Goal: Information Seeking & Learning: Learn about a topic

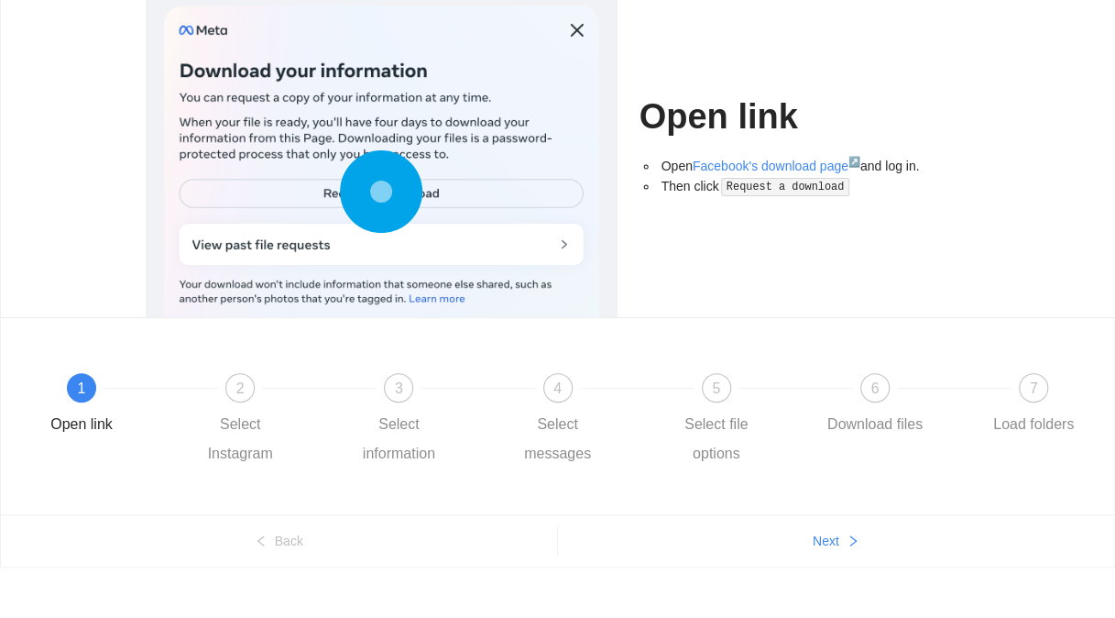
scroll to position [150, 0]
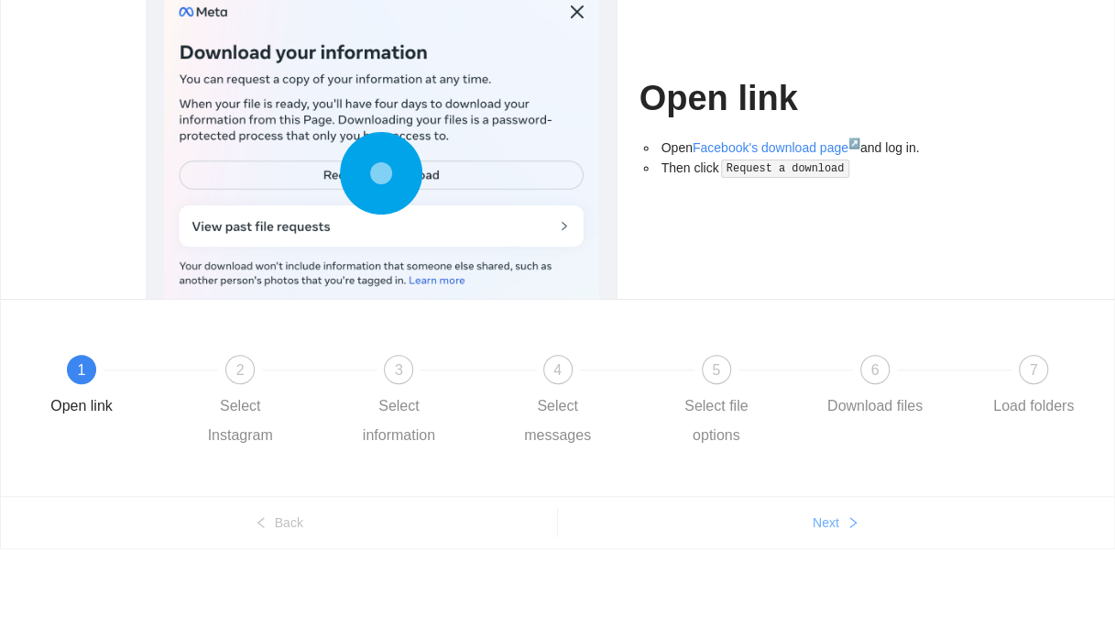
click at [832, 530] on span "Next" at bounding box center [826, 522] width 27 height 20
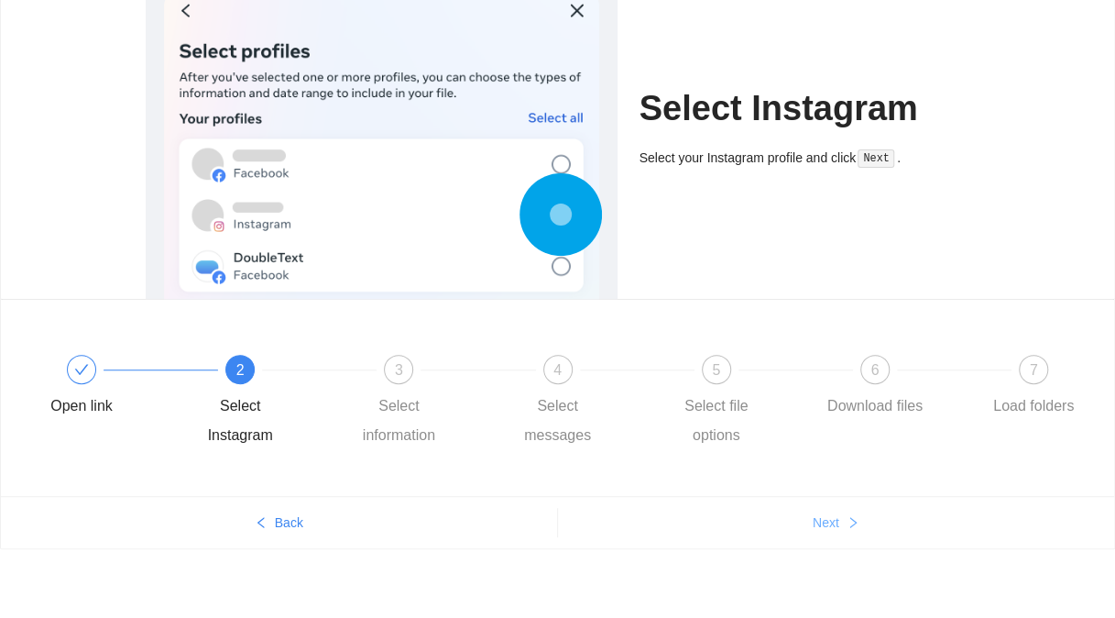
click at [832, 530] on span "Next" at bounding box center [826, 522] width 27 height 20
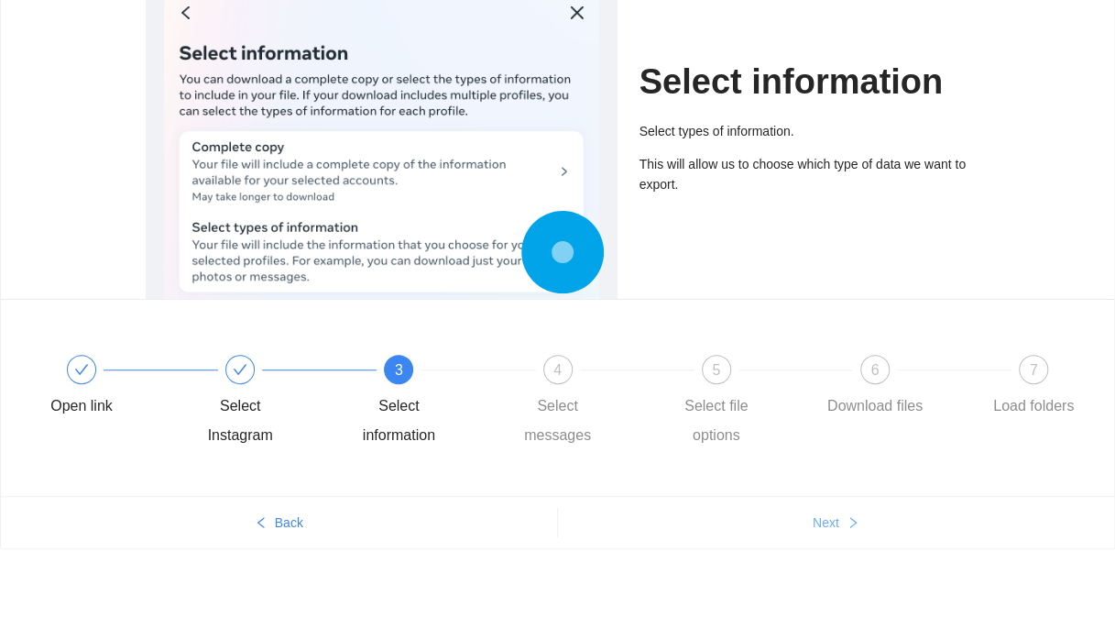
click at [835, 527] on span "Next" at bounding box center [826, 522] width 27 height 20
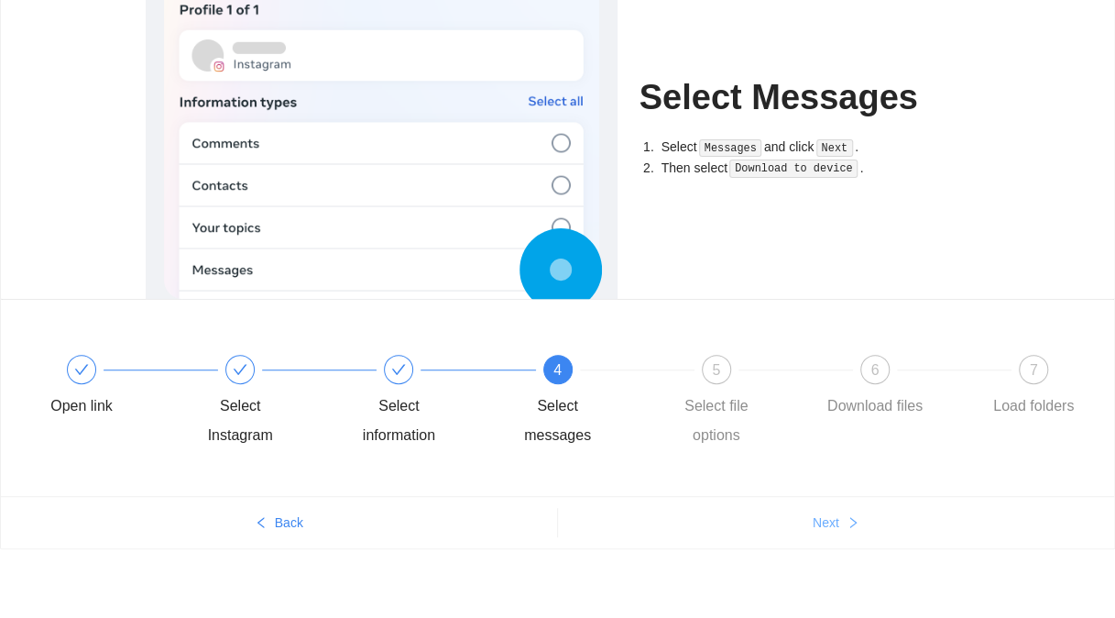
click at [835, 527] on span "Next" at bounding box center [826, 522] width 27 height 20
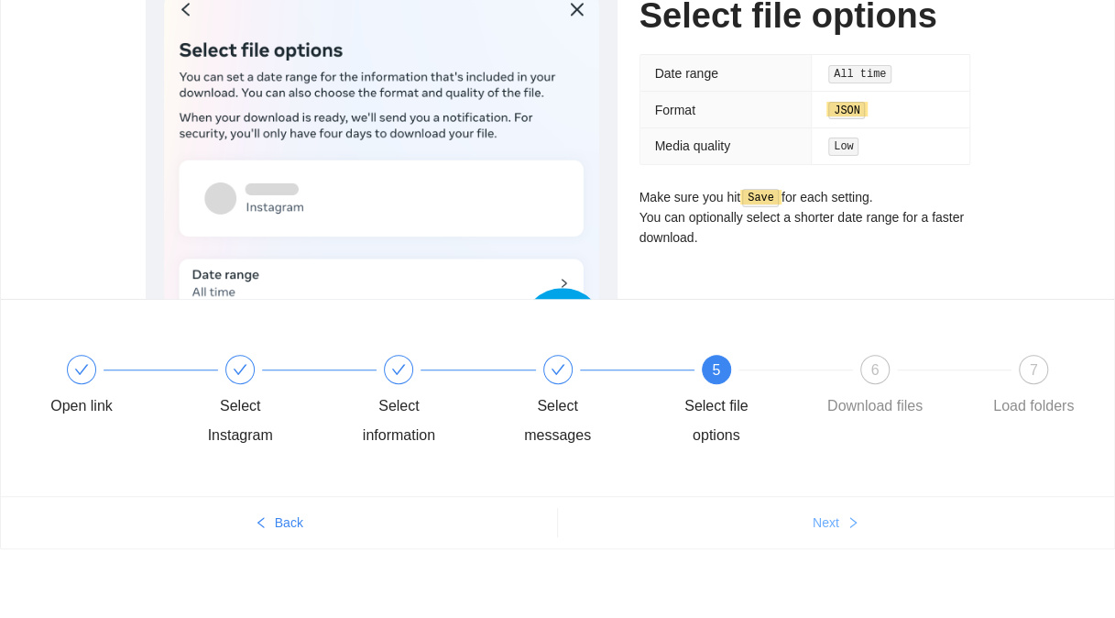
drag, startPoint x: 830, startPoint y: 525, endPoint x: 915, endPoint y: 508, distance: 86.1
click at [915, 508] on button "Next" at bounding box center [836, 522] width 557 height 29
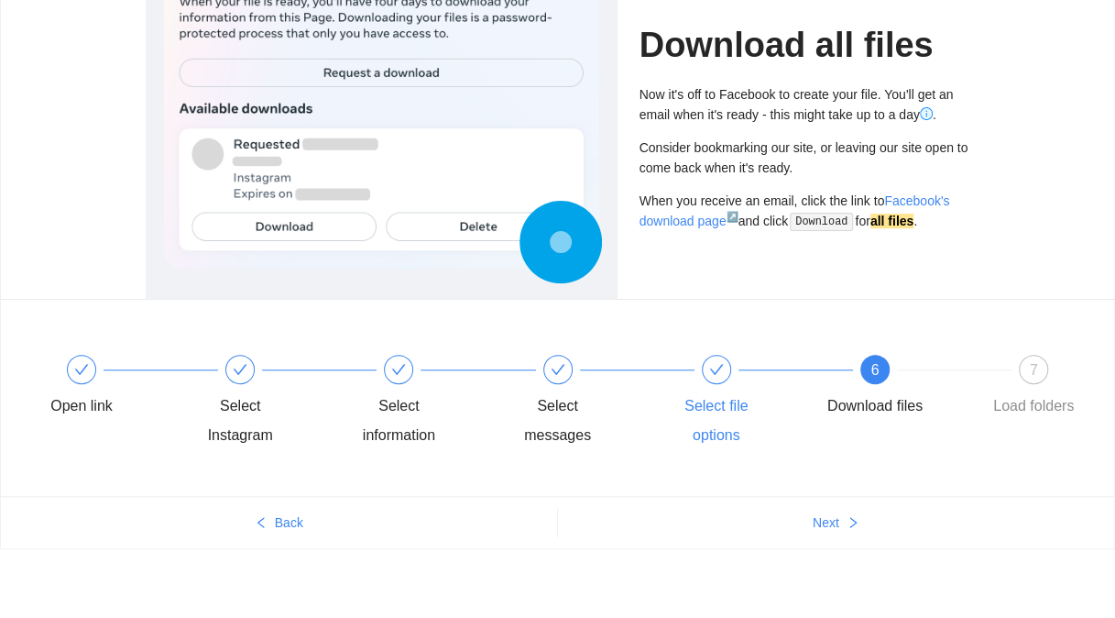
click at [722, 397] on div "Select file options" at bounding box center [717, 420] width 106 height 59
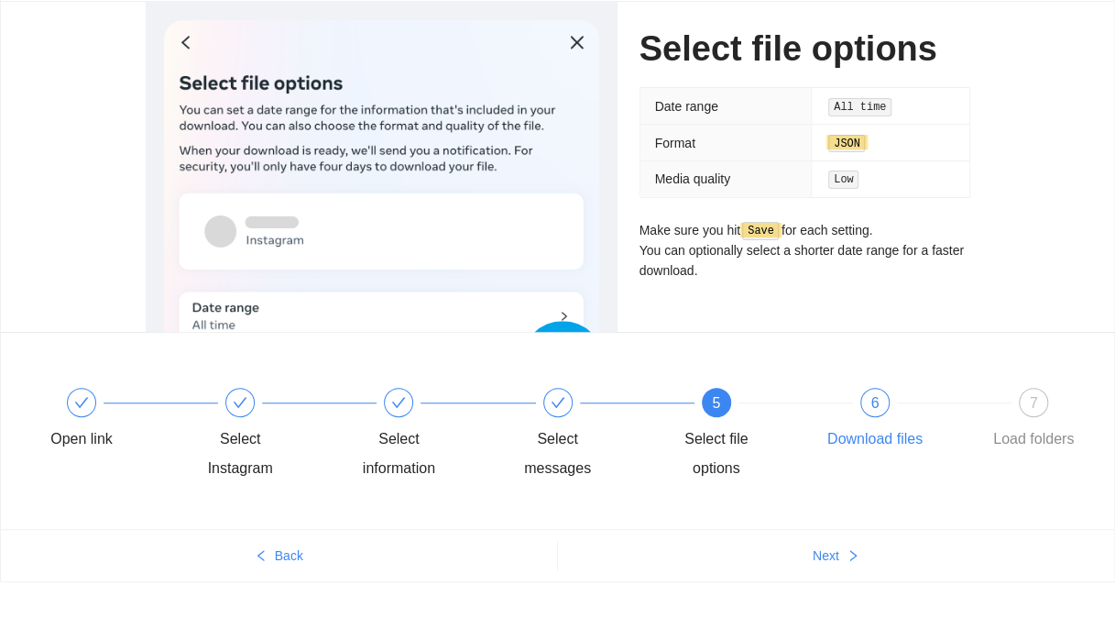
scroll to position [126, 0]
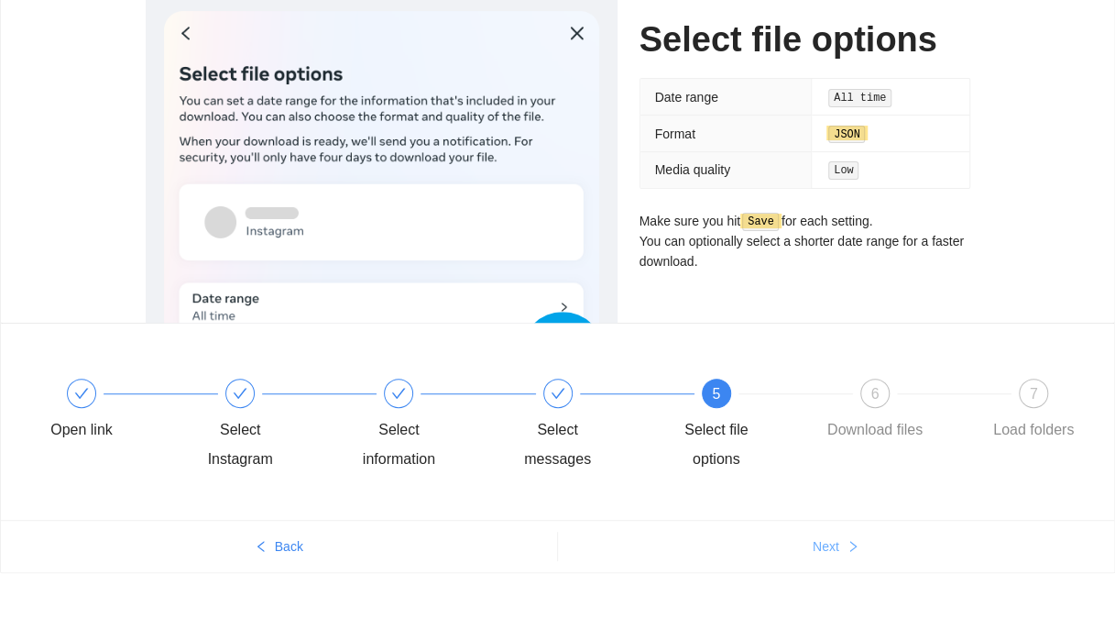
click at [836, 532] on button "Next" at bounding box center [836, 546] width 557 height 29
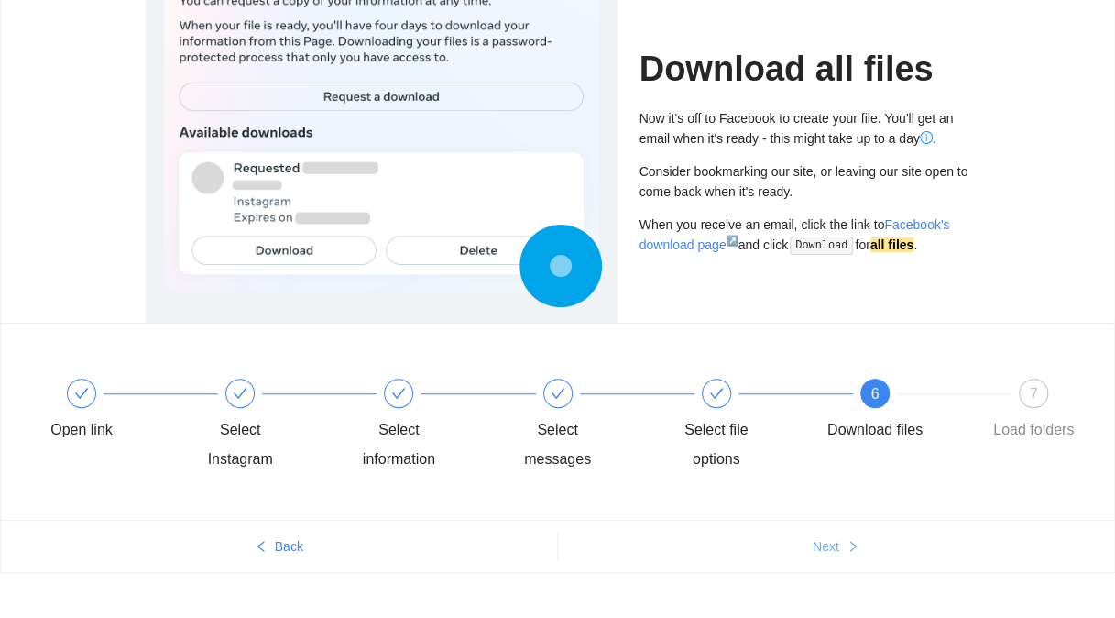
click at [831, 540] on span "Next" at bounding box center [826, 546] width 27 height 20
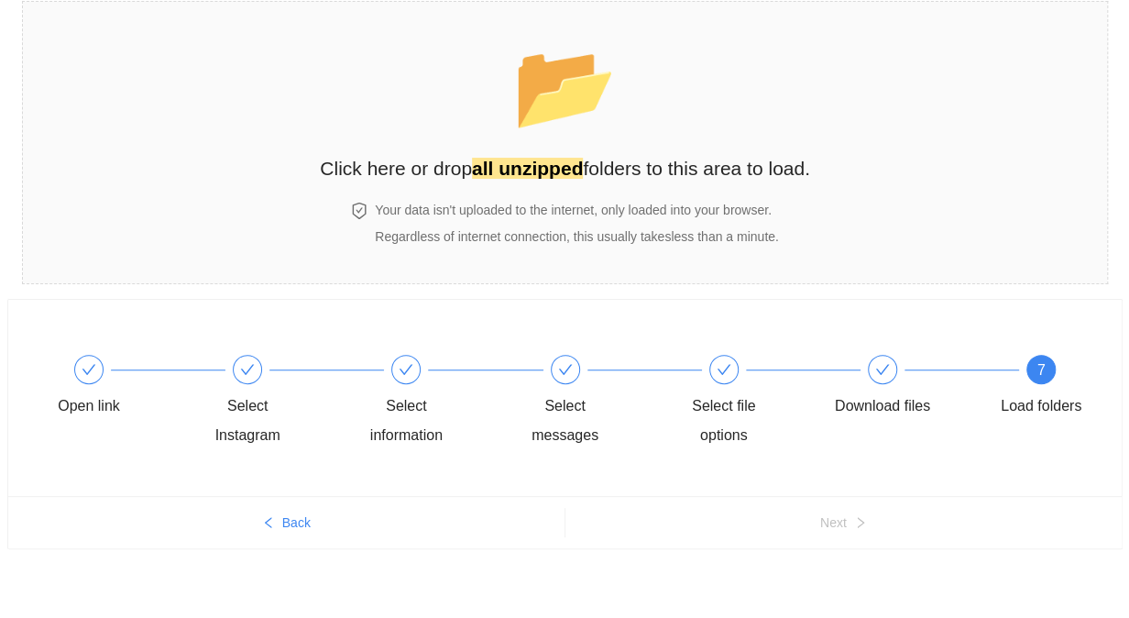
scroll to position [0, 0]
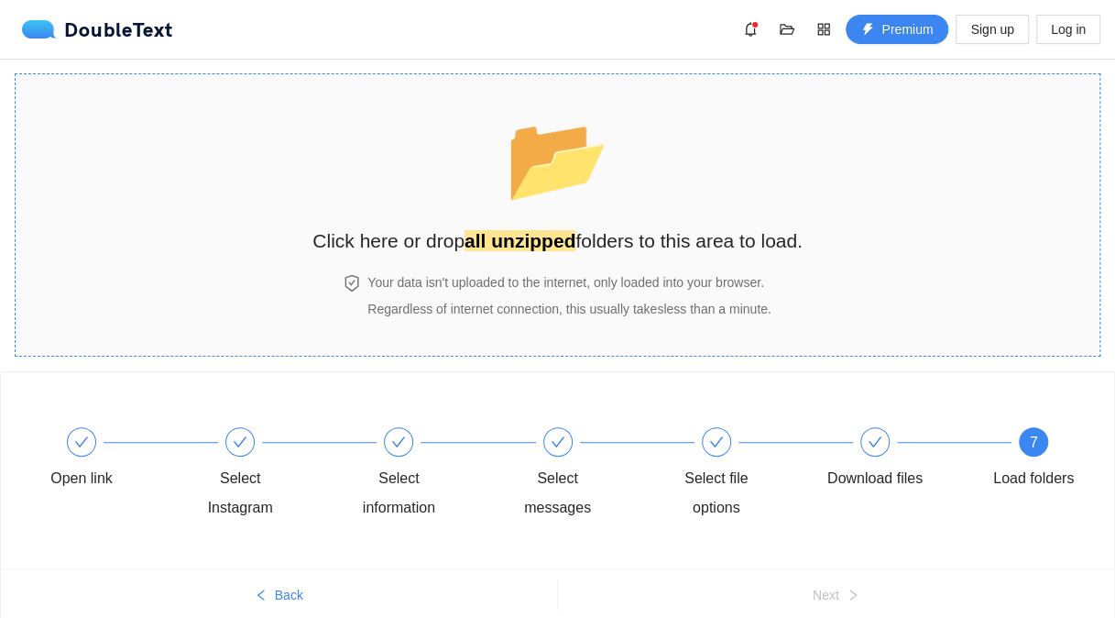
click at [620, 233] on h2 "Click here or drop all unzipped folders to this area to load." at bounding box center [558, 240] width 490 height 30
click at [573, 234] on h2 "Click here or drop all unzipped folders to this area to load." at bounding box center [558, 240] width 490 height 30
click at [863, 454] on div "Download files" at bounding box center [901, 460] width 159 height 66
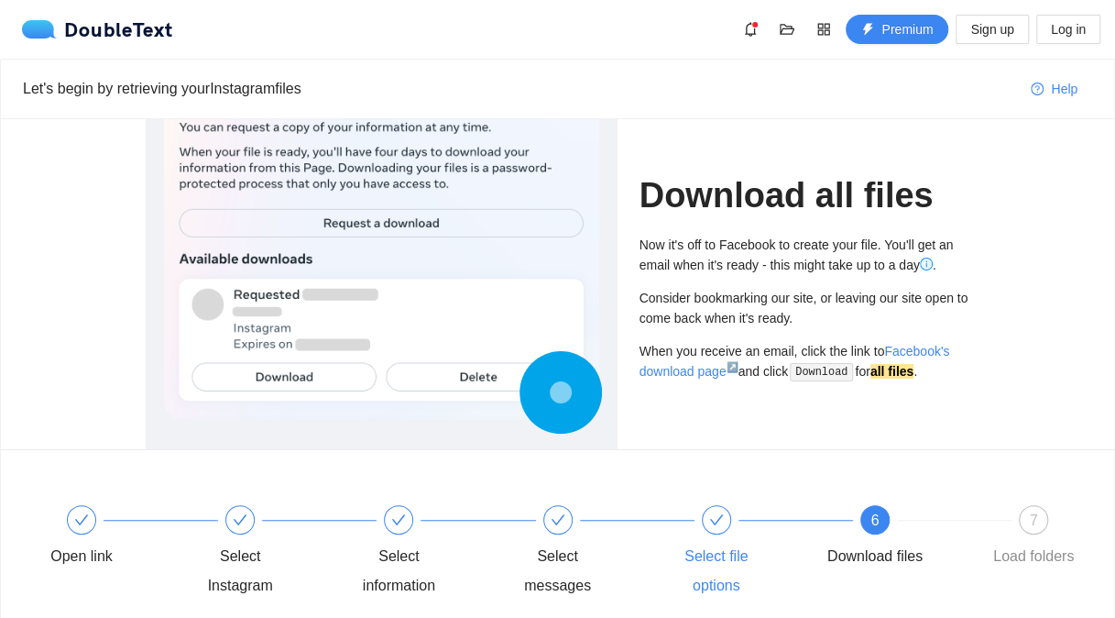
click at [724, 519] on div at bounding box center [796, 519] width 159 height 7
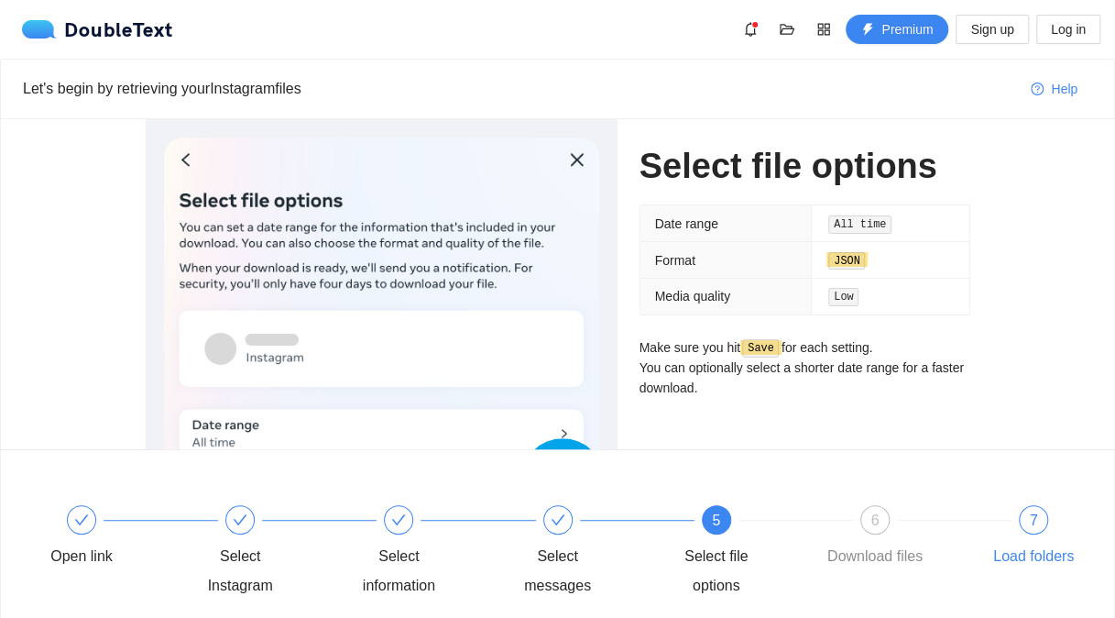
click at [1011, 513] on div "7 Load folders" at bounding box center [1034, 538] width 106 height 66
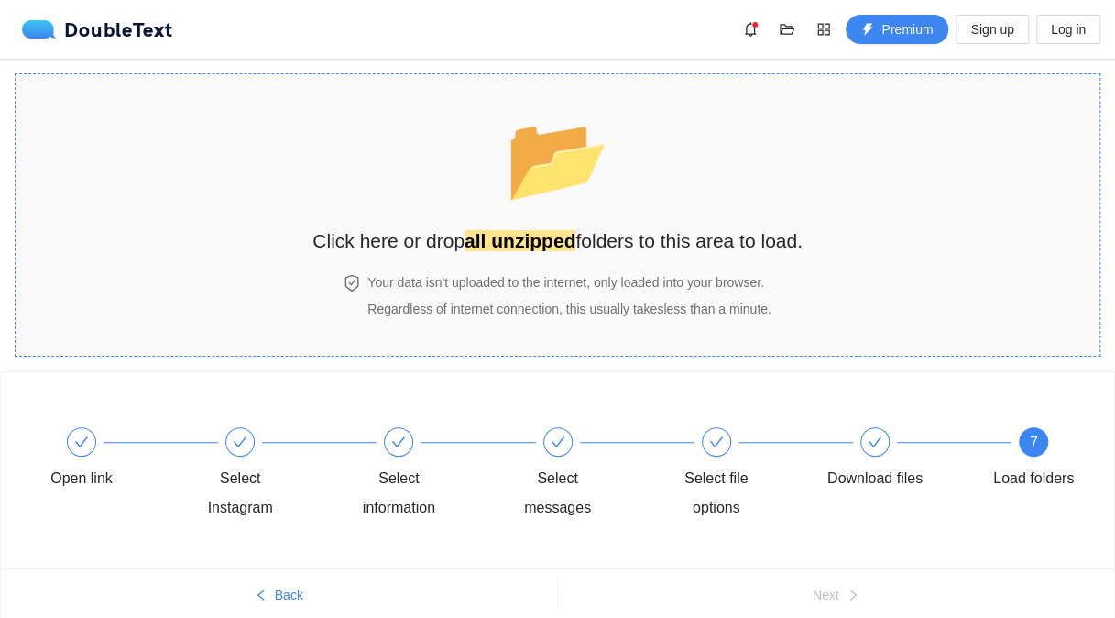
click at [533, 188] on span "📂" at bounding box center [557, 158] width 105 height 93
click at [539, 189] on span "📂" at bounding box center [557, 158] width 105 height 93
click at [719, 467] on div "Select file options" at bounding box center [717, 493] width 106 height 59
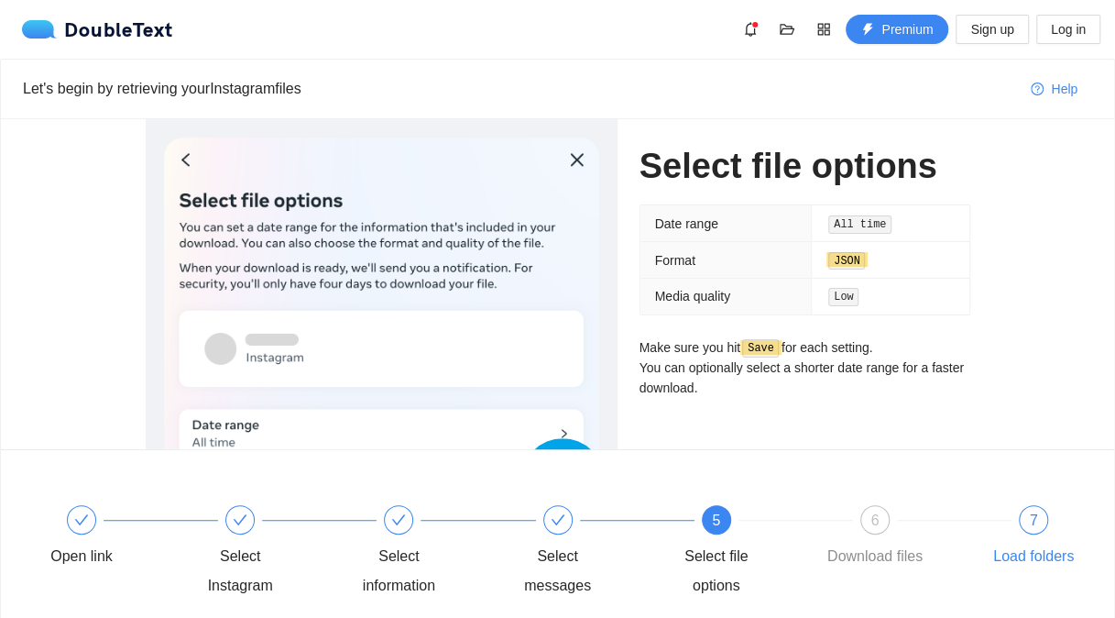
click at [1029, 524] on div "7" at bounding box center [1033, 519] width 29 height 29
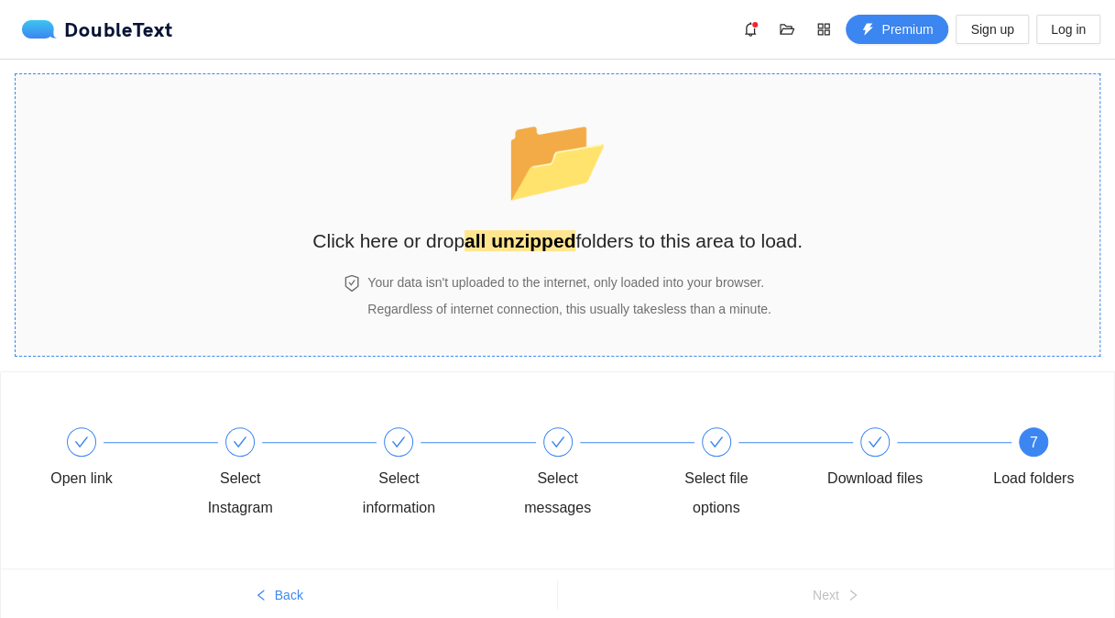
click at [576, 324] on div "Your data isn't uploaded to the internet, only loaded into your browser. Regard…" at bounding box center [558, 304] width 490 height 65
click at [507, 247] on strong "all unzipped" at bounding box center [520, 240] width 111 height 21
click at [764, 207] on div "📂 Click here or drop all unzipped folders to this area to load." at bounding box center [558, 174] width 490 height 163
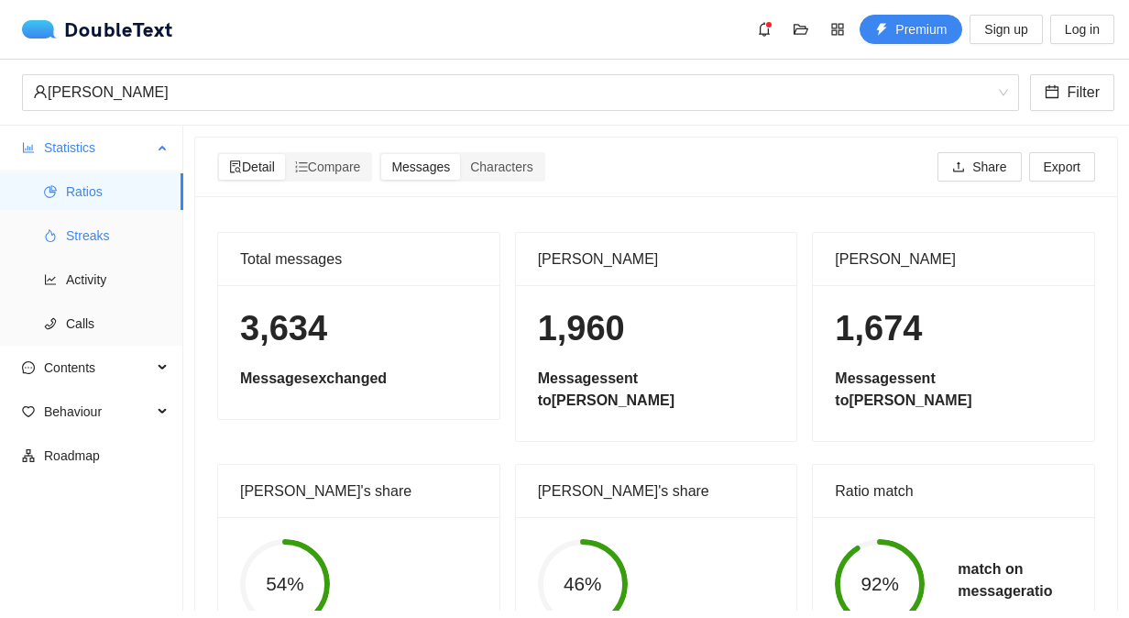
click at [111, 233] on span "Streaks" at bounding box center [117, 235] width 103 height 37
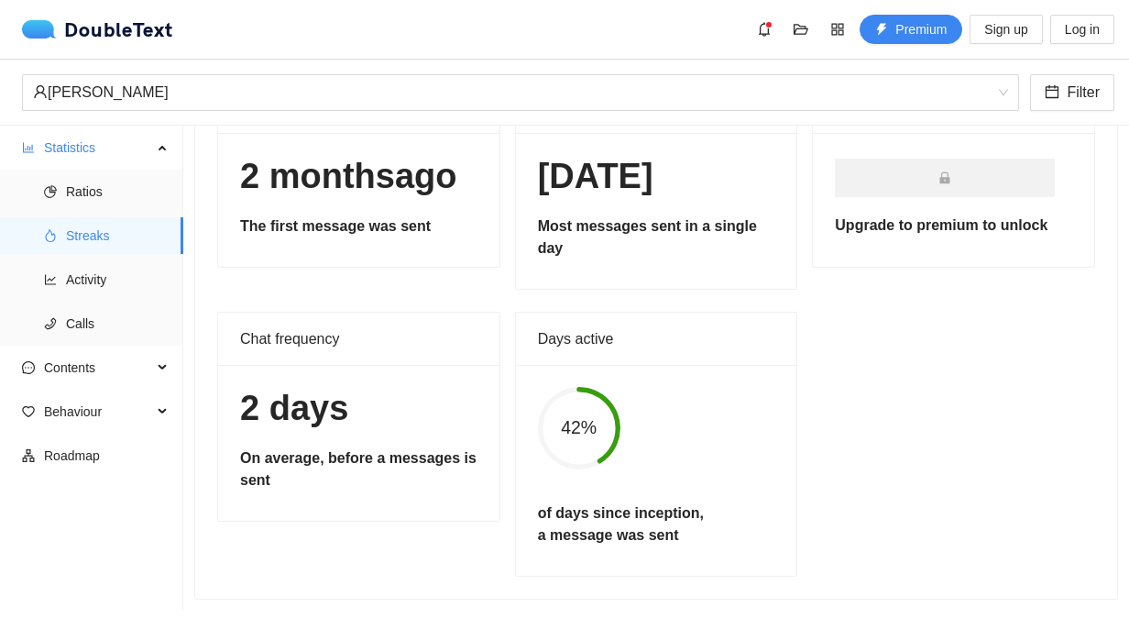
scroll to position [148, 0]
click at [122, 289] on span "Activity" at bounding box center [117, 279] width 103 height 37
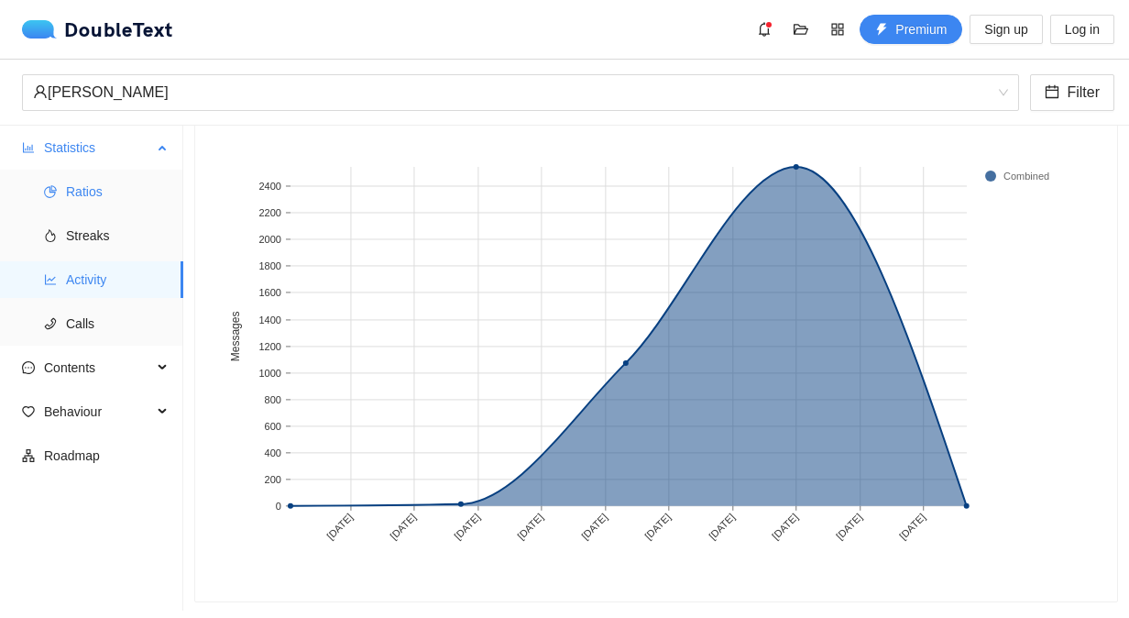
click at [80, 197] on span "Ratios" at bounding box center [117, 191] width 103 height 37
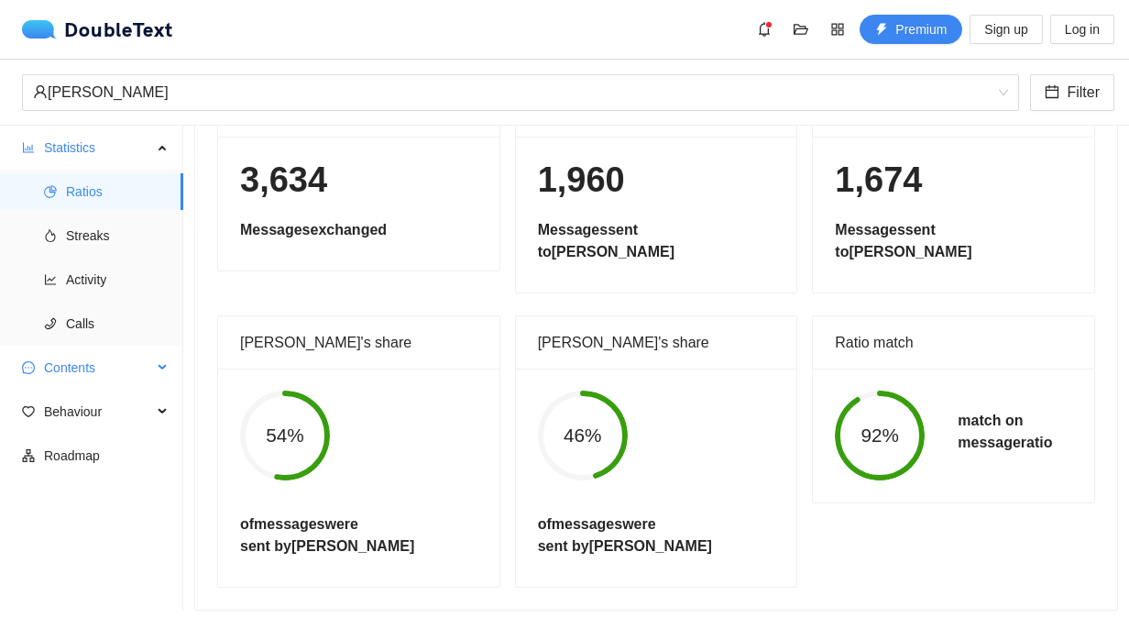
click at [167, 362] on div "Contents" at bounding box center [91, 367] width 183 height 37
click at [141, 405] on span "Word Cloud" at bounding box center [117, 411] width 103 height 37
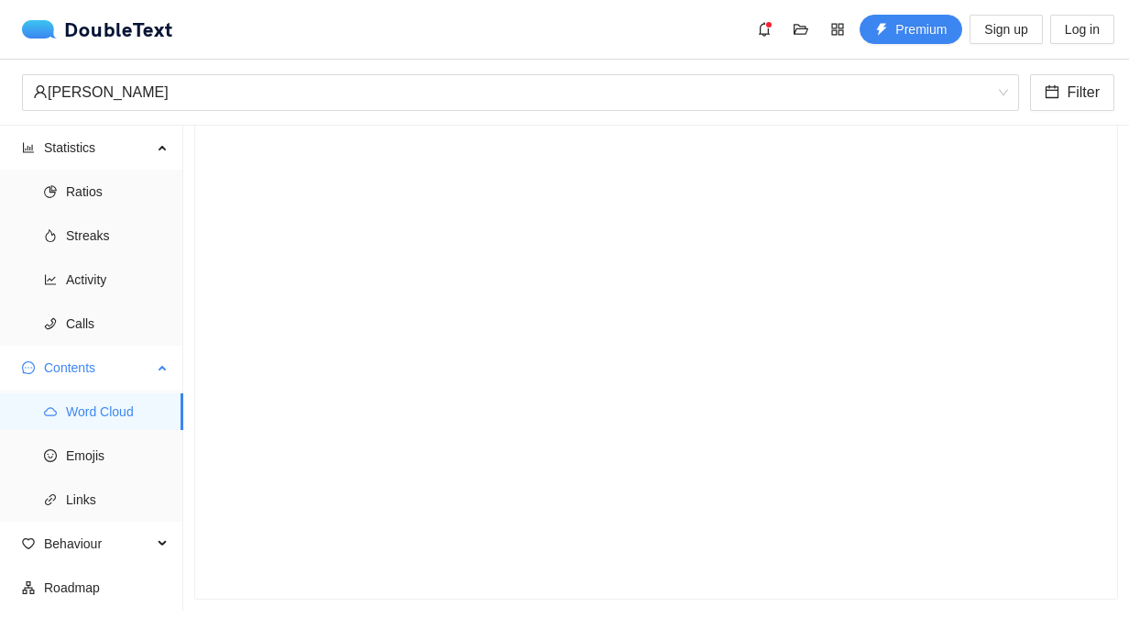
scroll to position [131, 0]
click at [445, 202] on icon at bounding box center [649, 338] width 864 height 477
click at [420, 303] on icon at bounding box center [649, 338] width 864 height 477
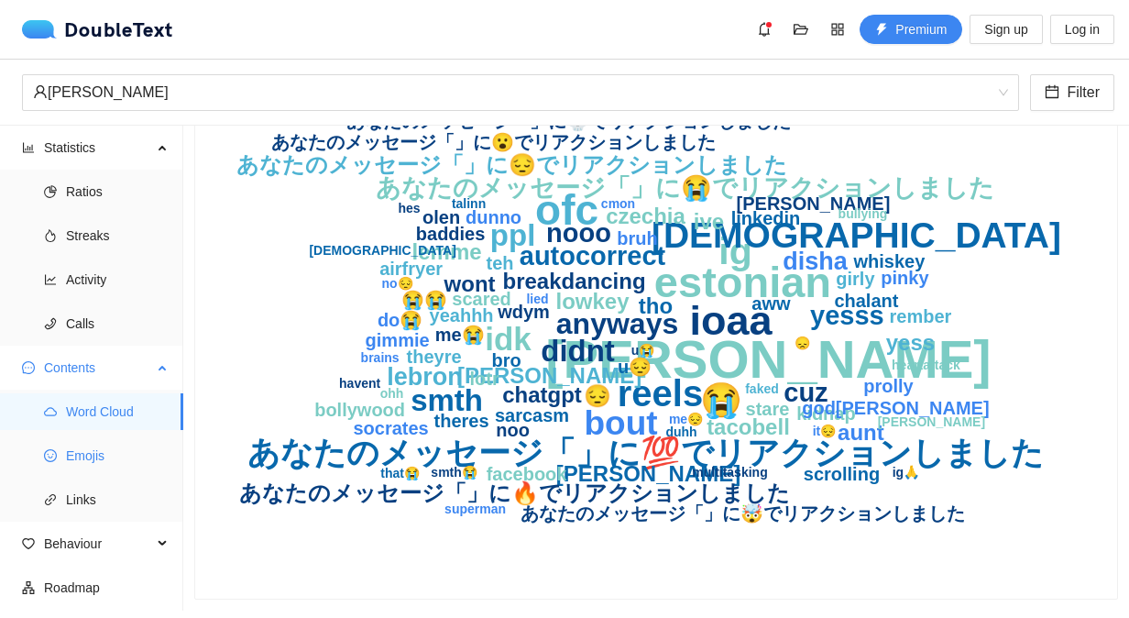
click at [67, 460] on span "Emojis" at bounding box center [117, 455] width 103 height 37
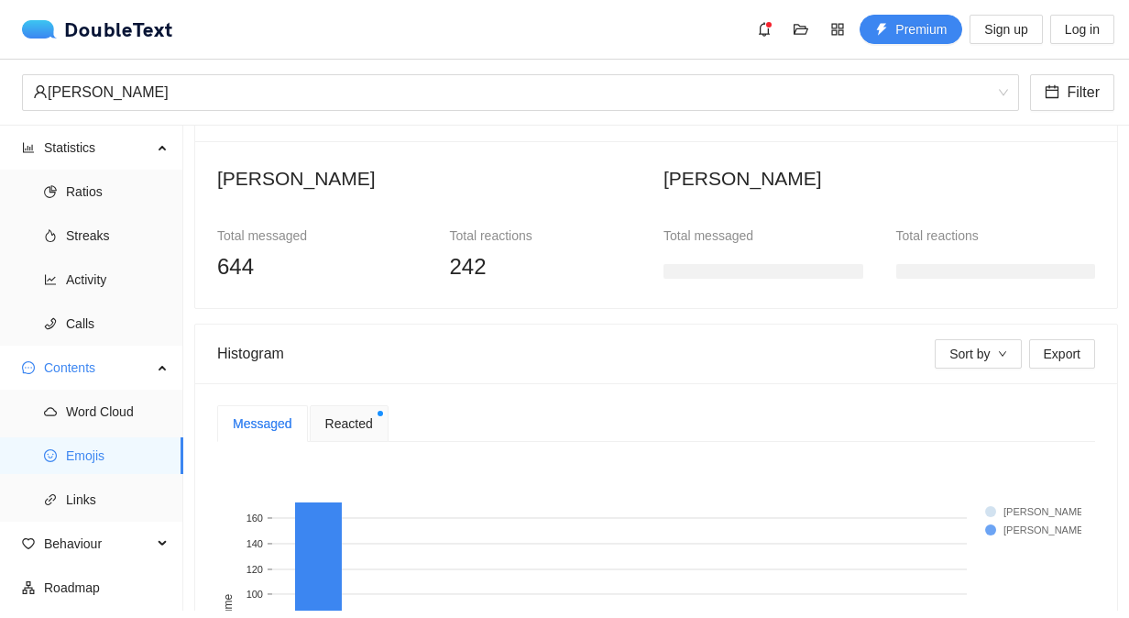
scroll to position [411, 0]
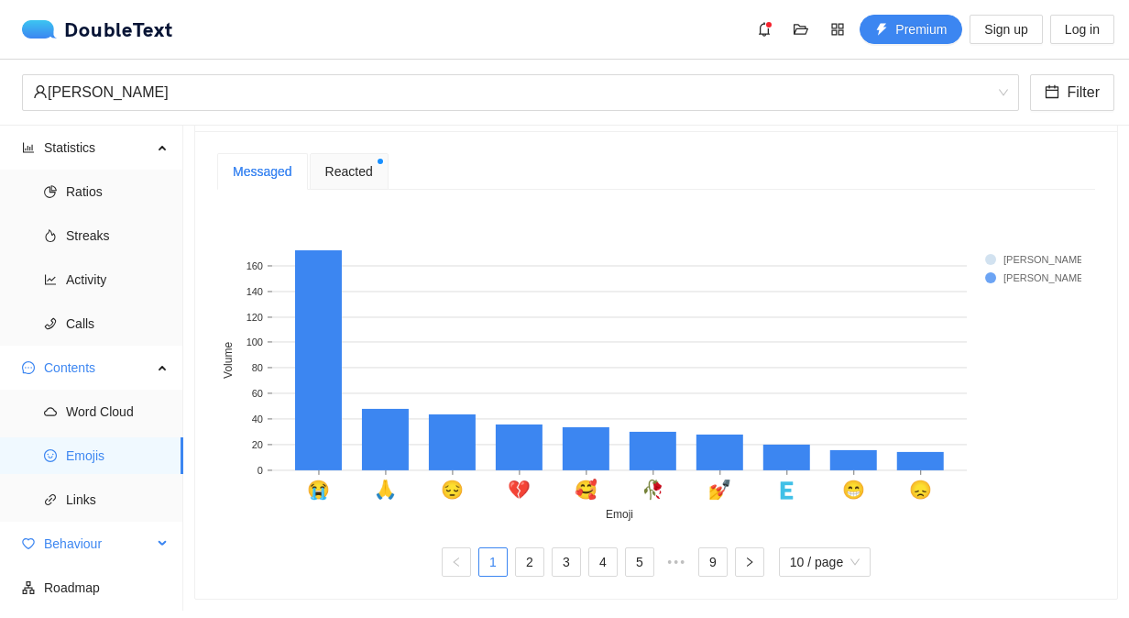
click at [96, 544] on span "Behaviour" at bounding box center [98, 543] width 108 height 37
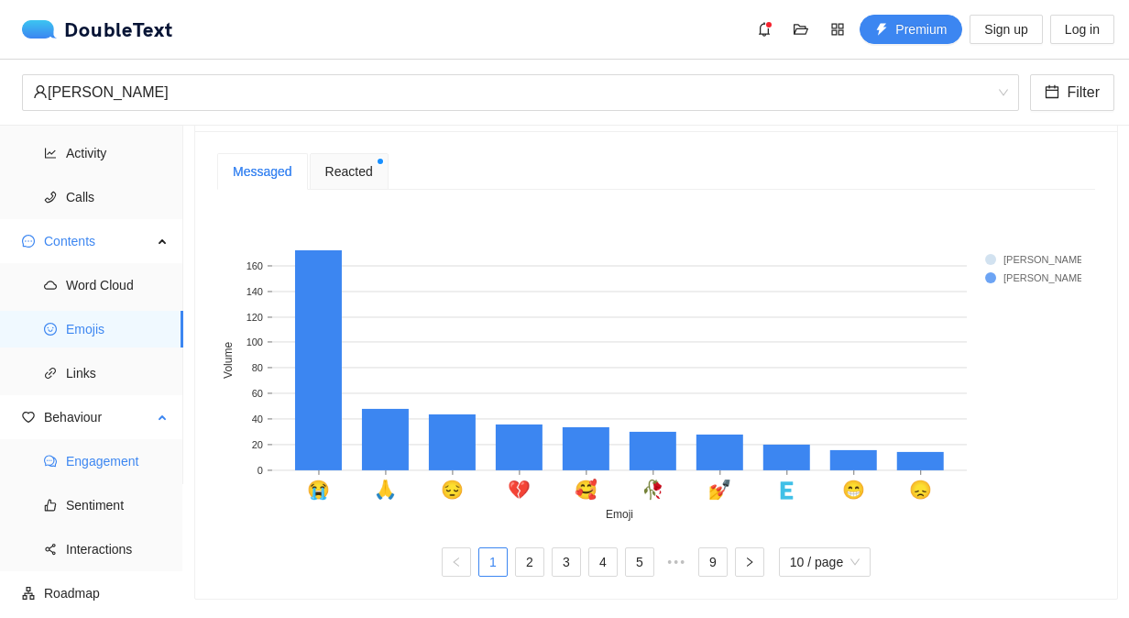
click at [101, 453] on span "Engagement" at bounding box center [117, 461] width 103 height 37
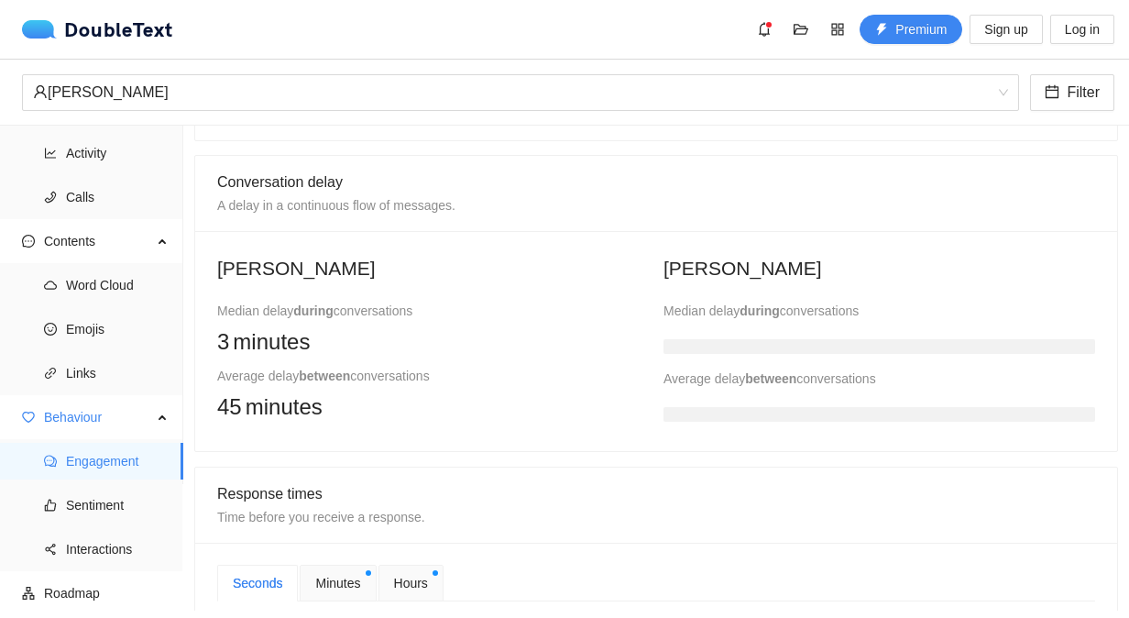
scroll to position [348, 0]
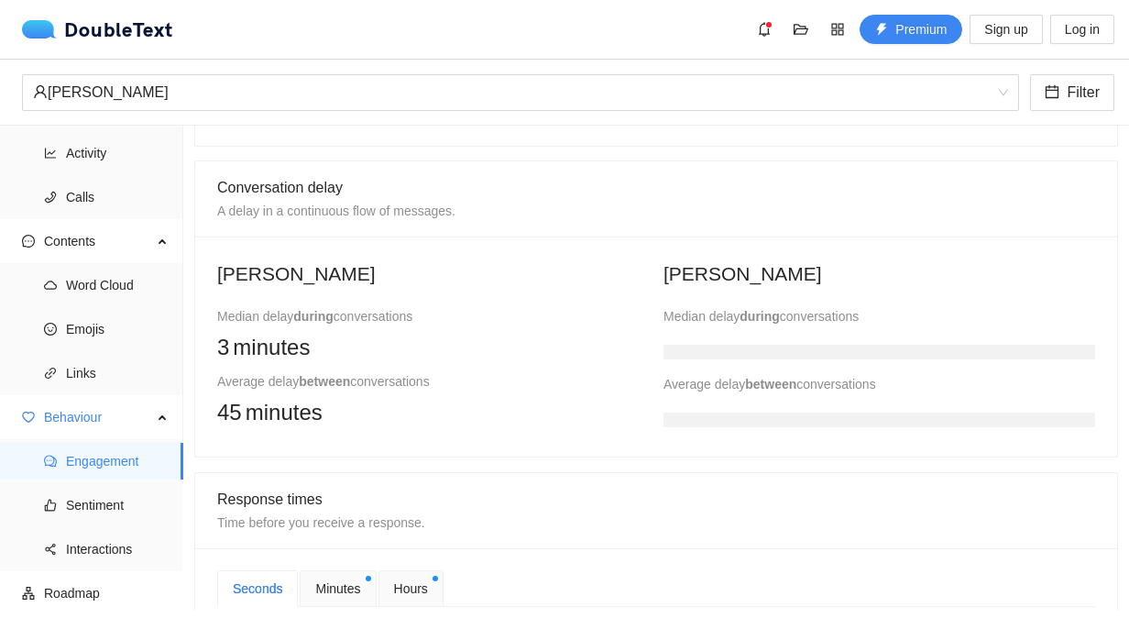
click at [713, 334] on div at bounding box center [880, 348] width 432 height 37
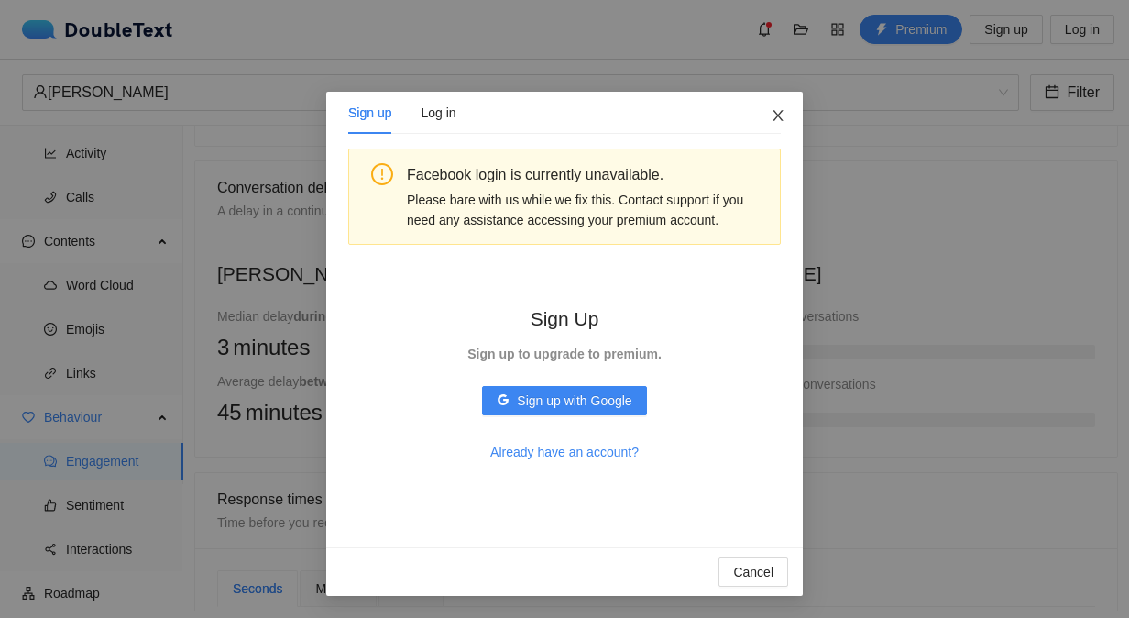
click at [776, 110] on icon "close" at bounding box center [778, 115] width 15 height 15
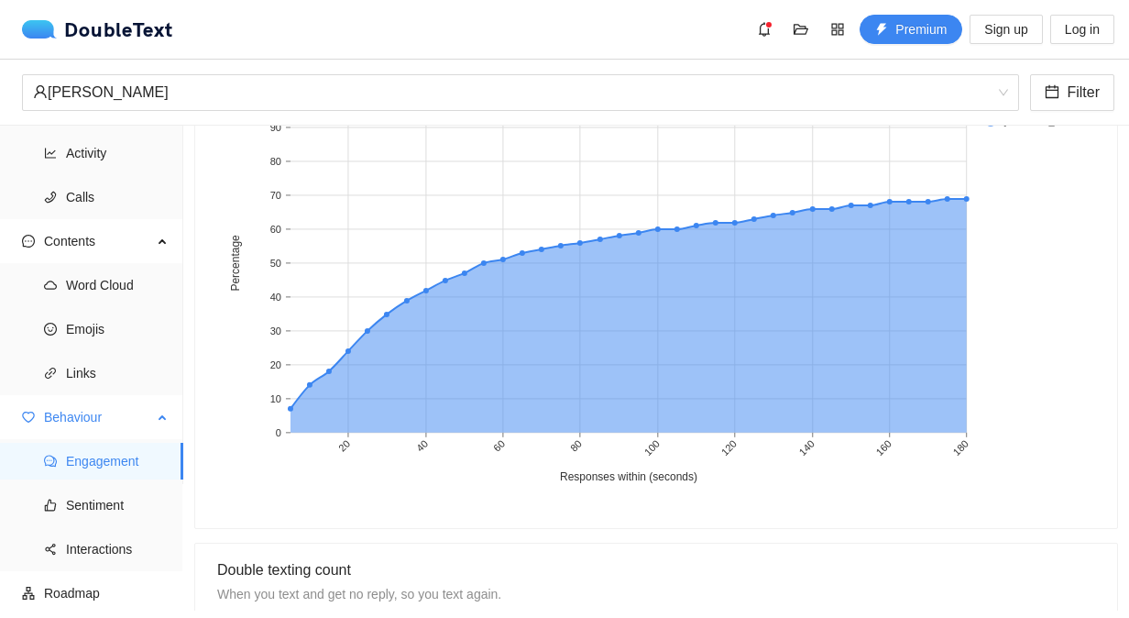
scroll to position [126, 0]
click at [104, 508] on span "Sentiment" at bounding box center [117, 505] width 103 height 37
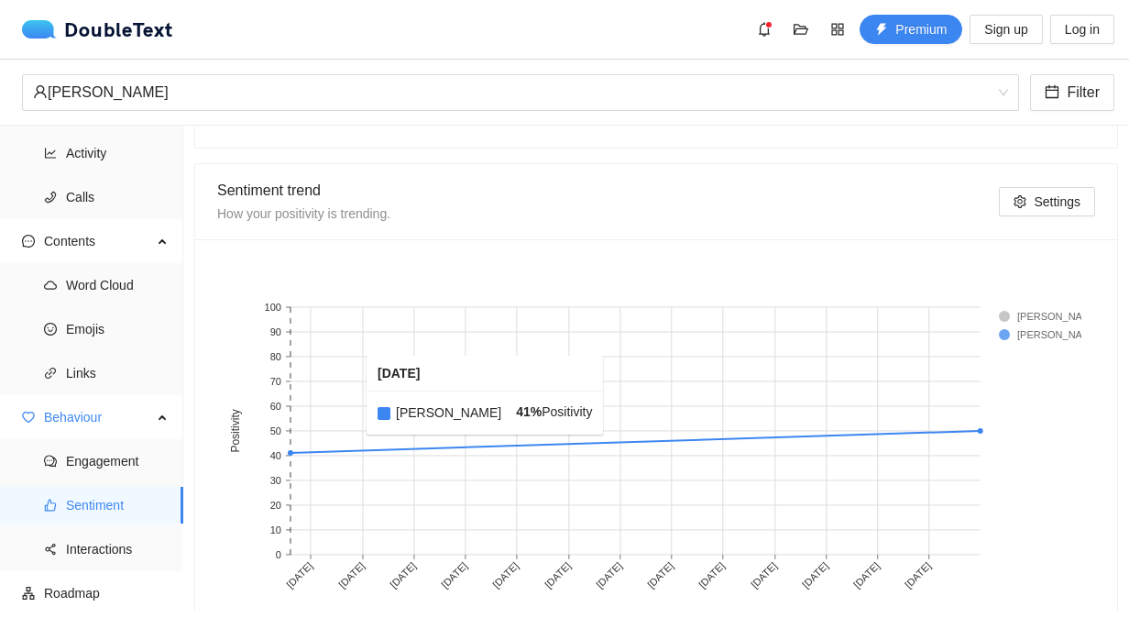
scroll to position [977, 0]
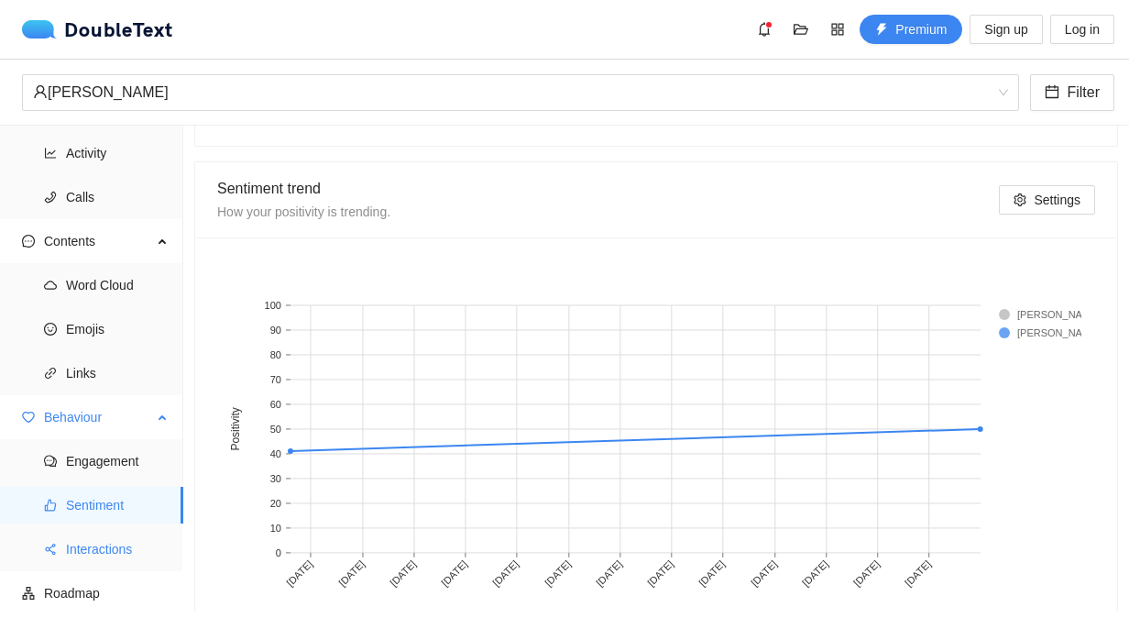
click at [121, 544] on span "Interactions" at bounding box center [117, 549] width 103 height 37
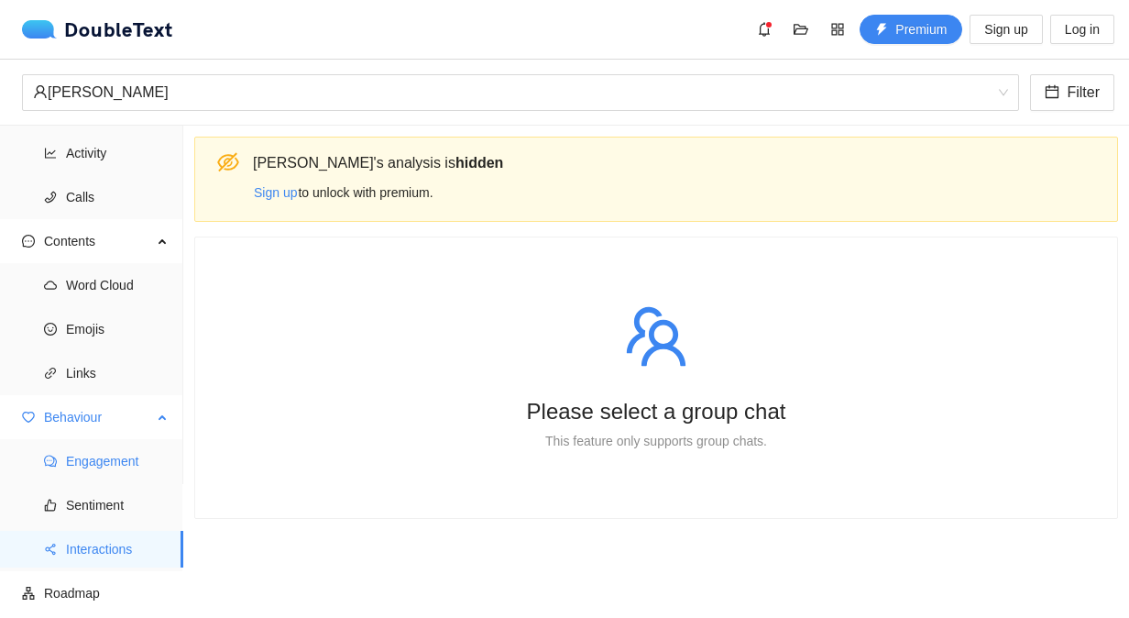
click at [93, 455] on span "Engagement" at bounding box center [117, 461] width 103 height 37
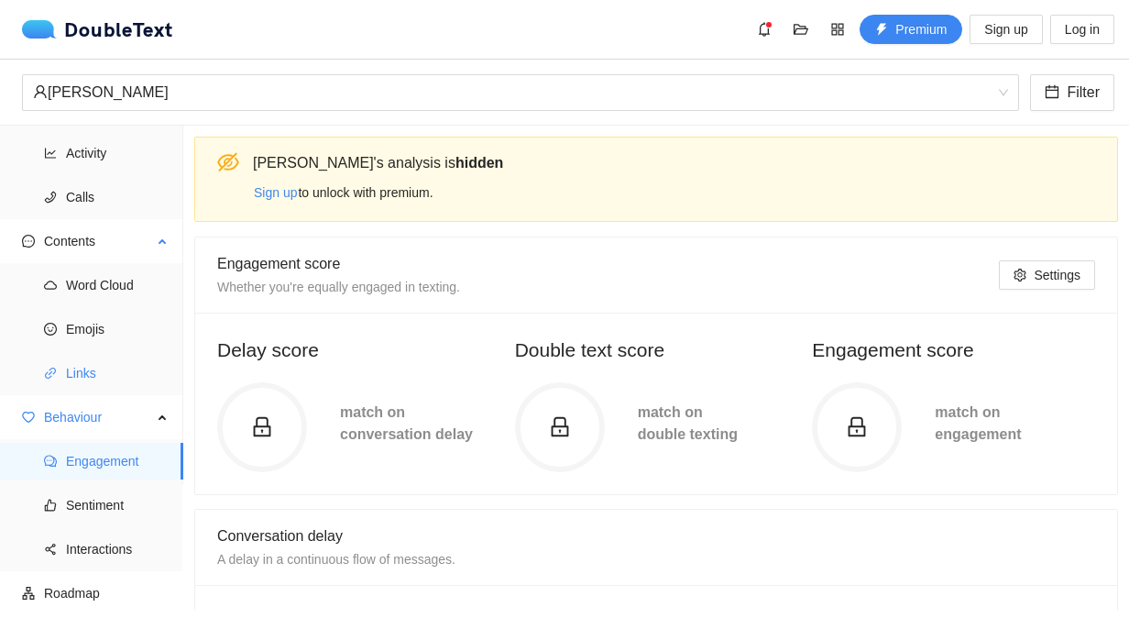
click at [93, 383] on span "Links" at bounding box center [117, 373] width 103 height 37
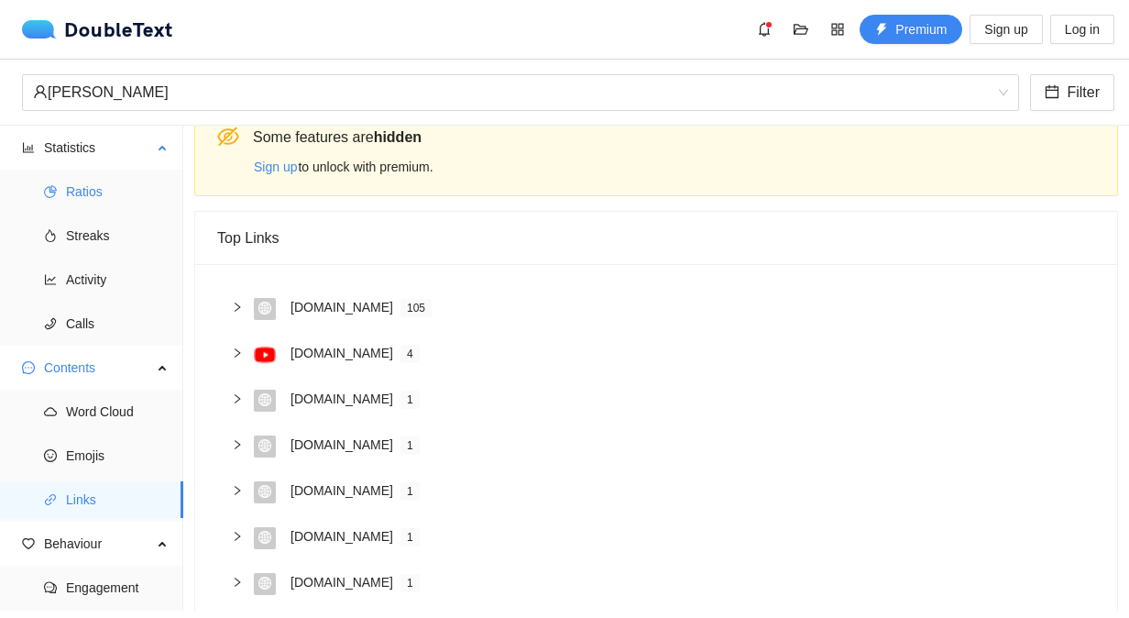
click at [87, 198] on span "Ratios" at bounding box center [117, 191] width 103 height 37
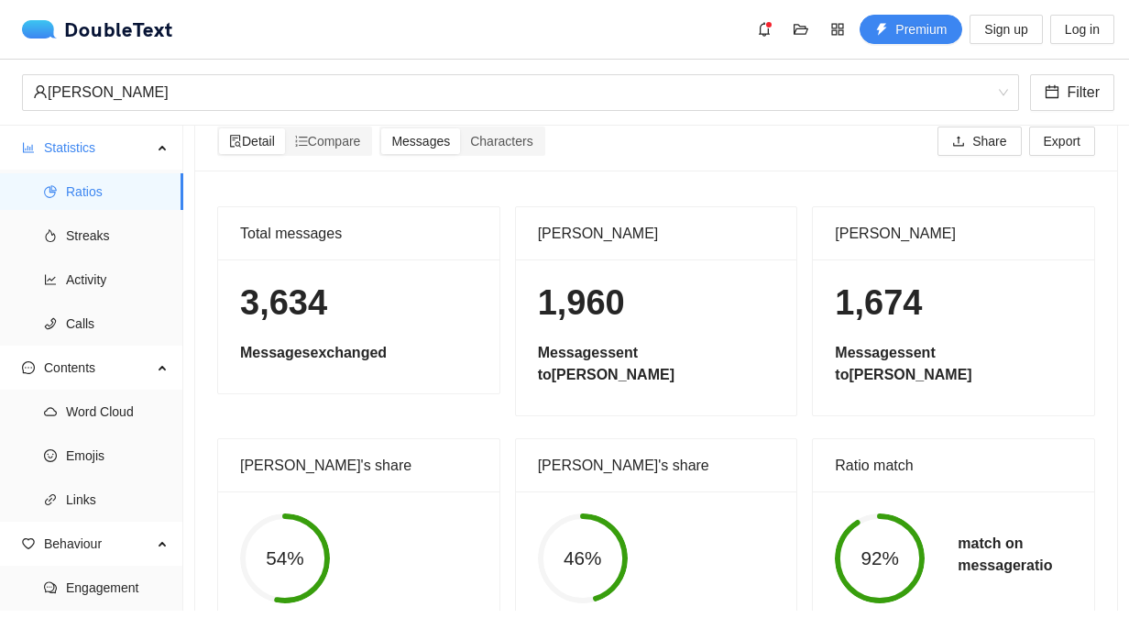
scroll to position [149, 0]
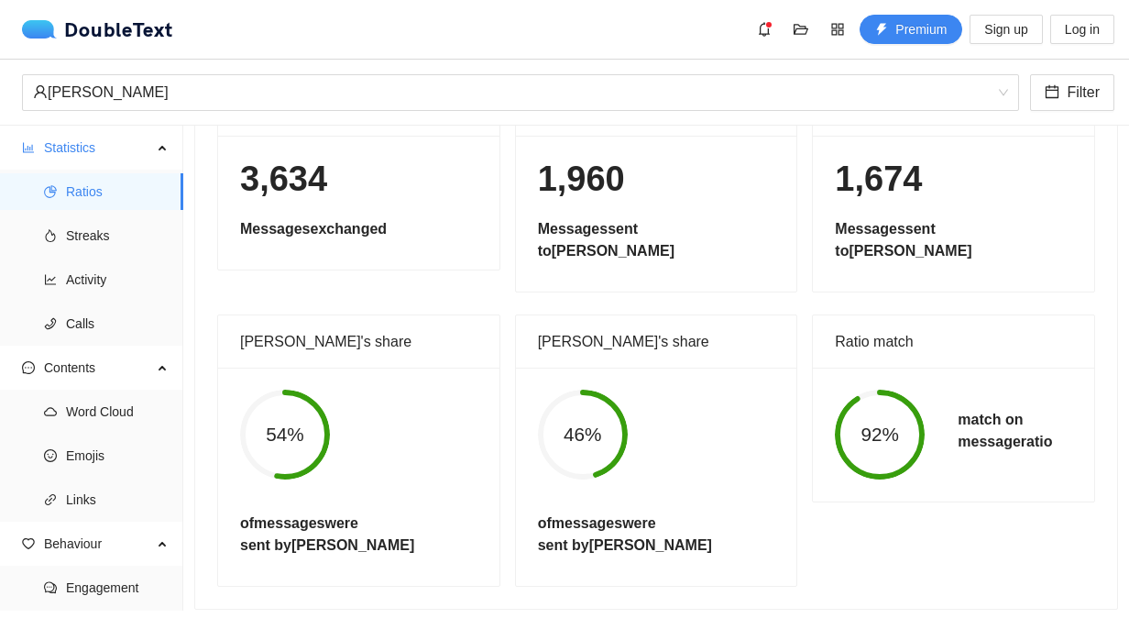
click at [914, 368] on div "92% match on message ratio" at bounding box center [953, 435] width 281 height 134
click at [874, 315] on div "Ratio match" at bounding box center [953, 341] width 237 height 52
click at [871, 393] on circle at bounding box center [880, 434] width 84 height 84
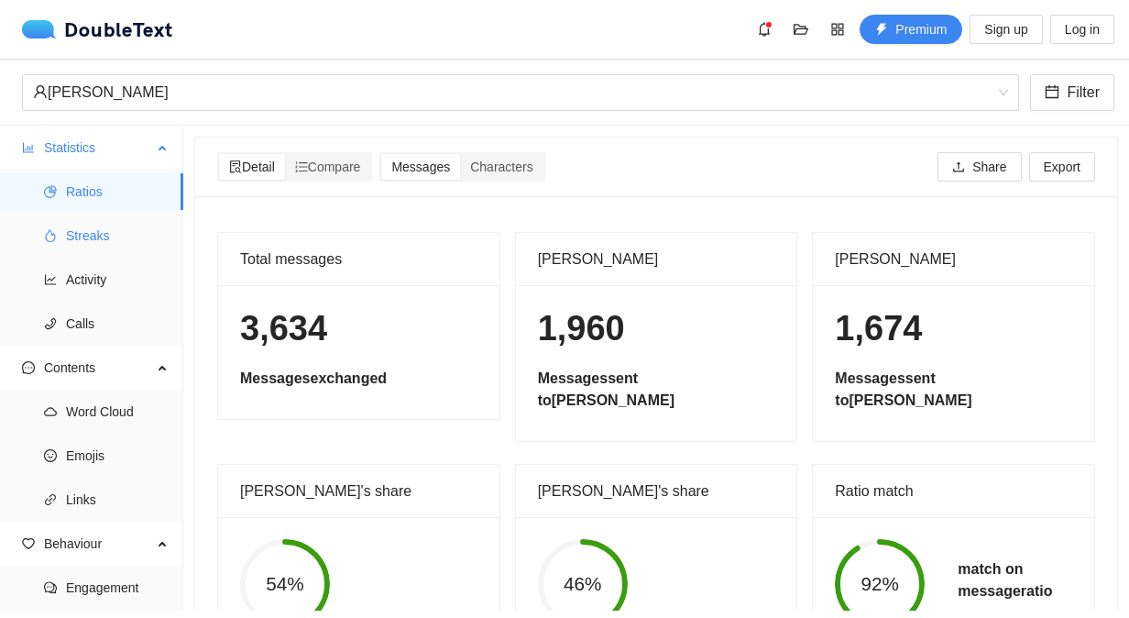
click at [110, 233] on span "Streaks" at bounding box center [117, 235] width 103 height 37
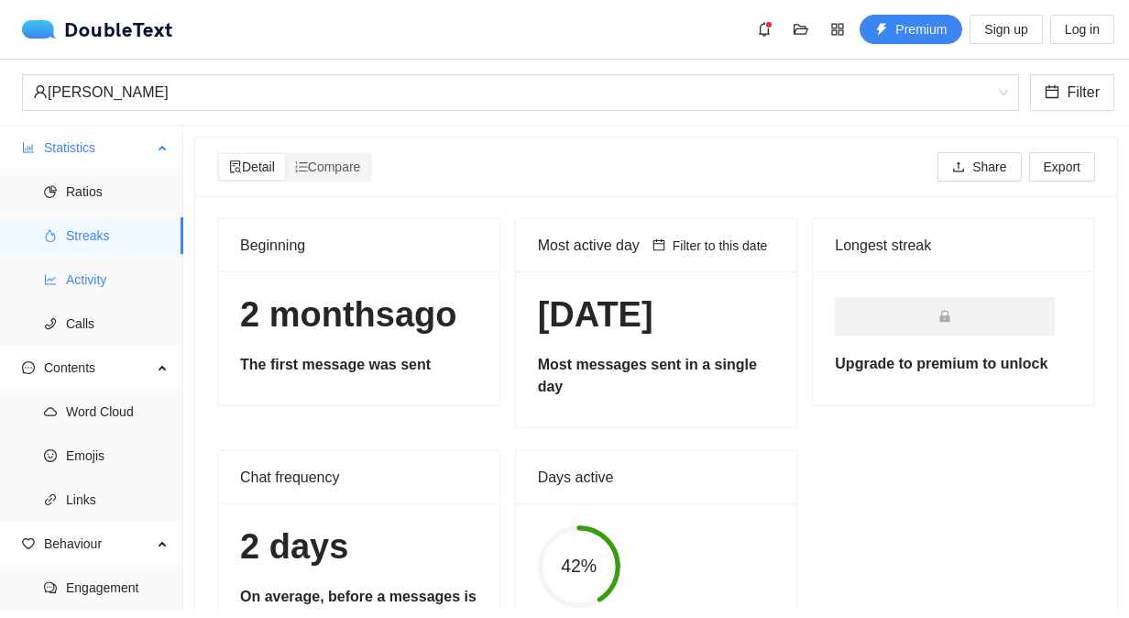
click at [93, 290] on span "Activity" at bounding box center [117, 279] width 103 height 37
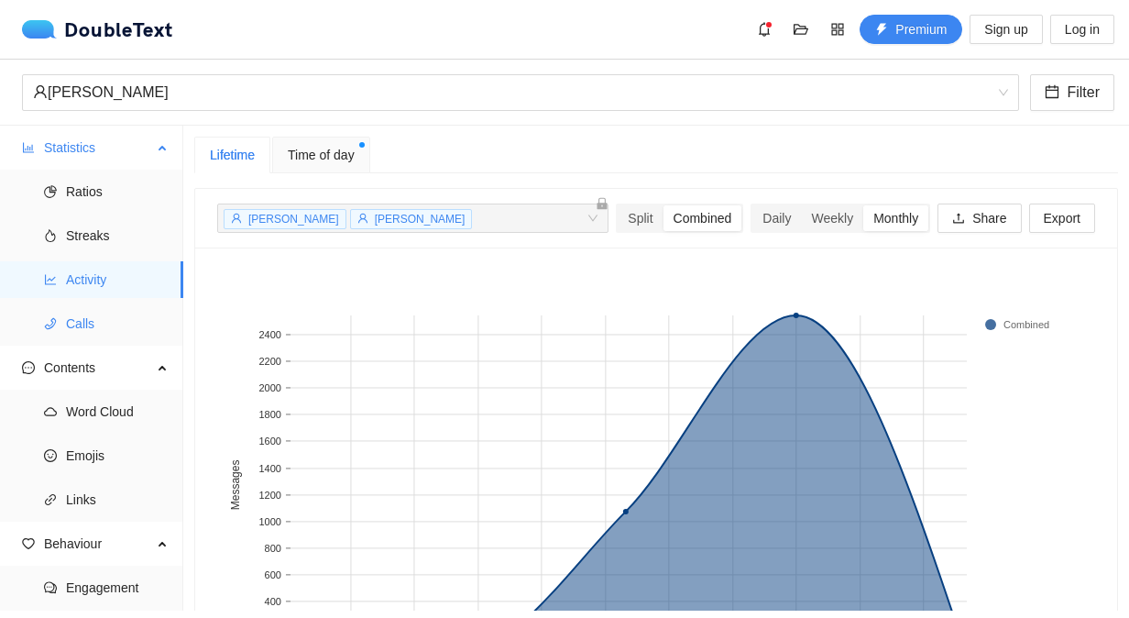
click at [82, 331] on span "Calls" at bounding box center [117, 323] width 103 height 37
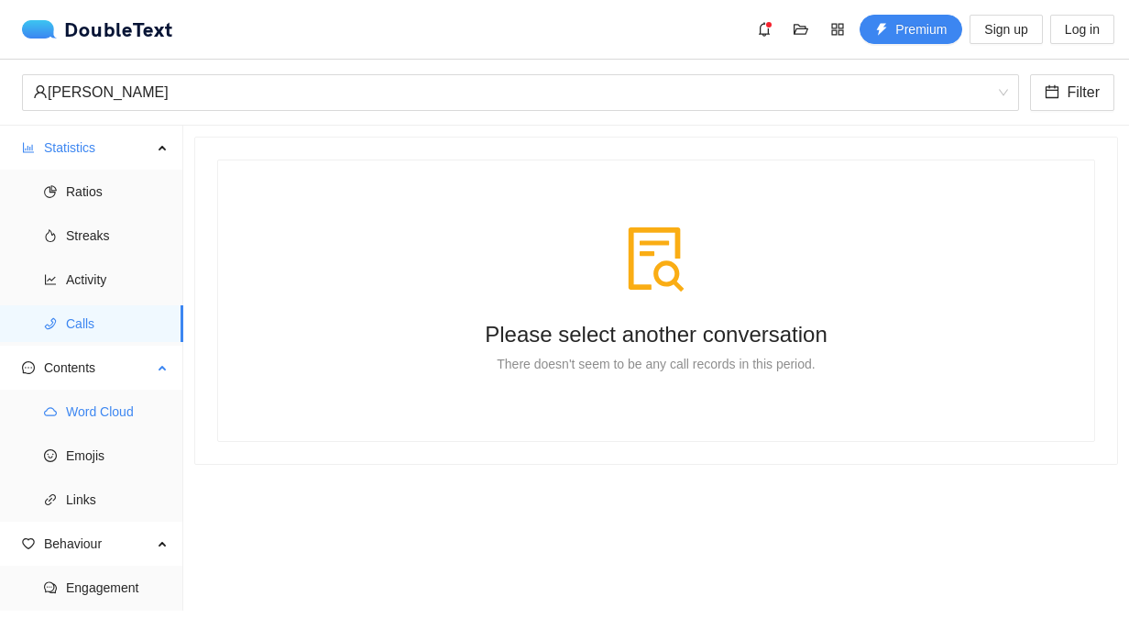
click at [87, 403] on span "Word Cloud" at bounding box center [117, 411] width 103 height 37
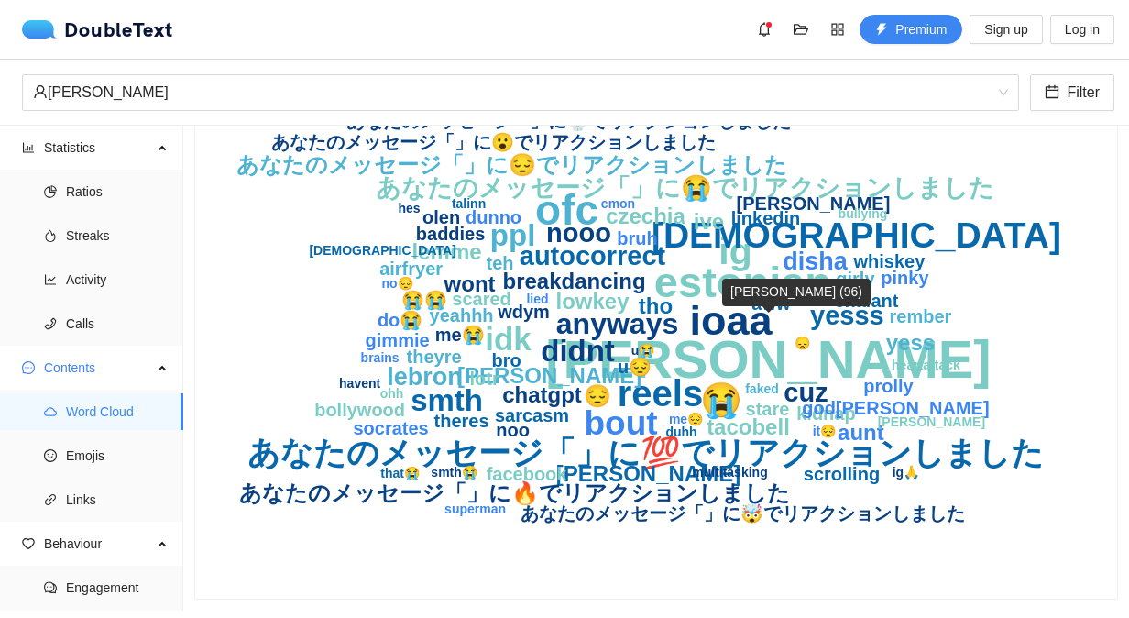
scroll to position [71, 0]
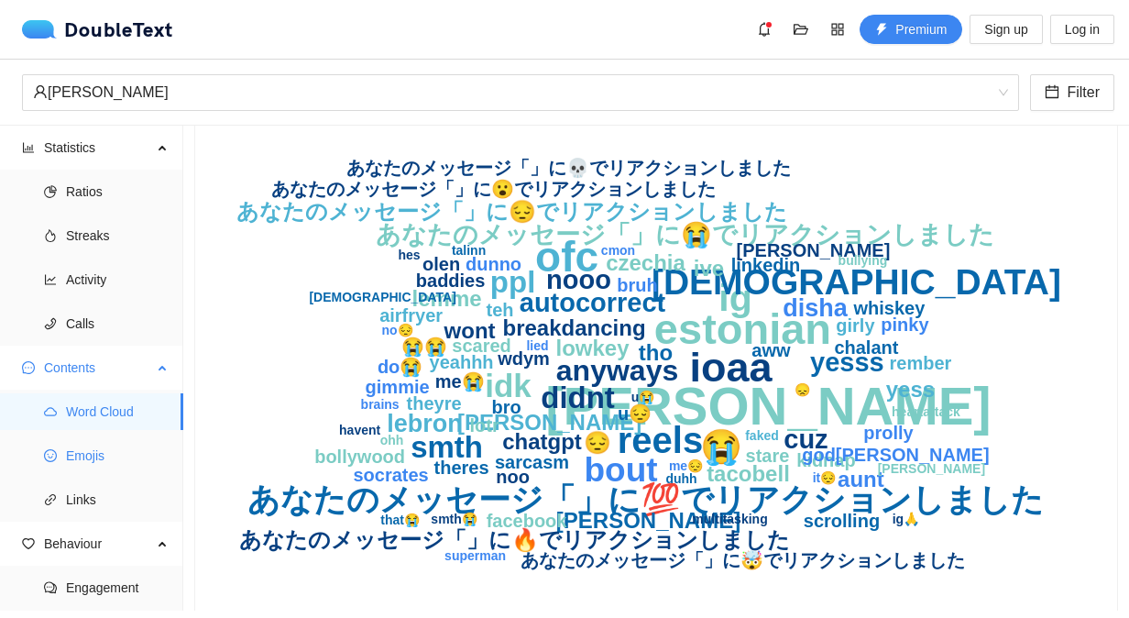
click at [119, 455] on span "Emojis" at bounding box center [117, 455] width 103 height 37
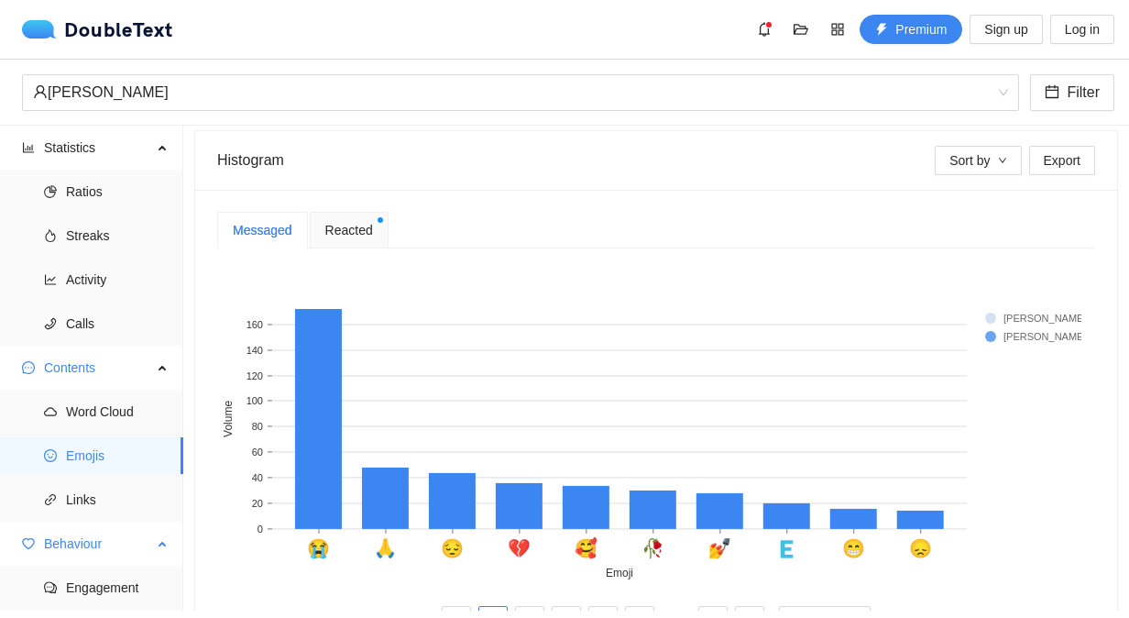
scroll to position [126, 0]
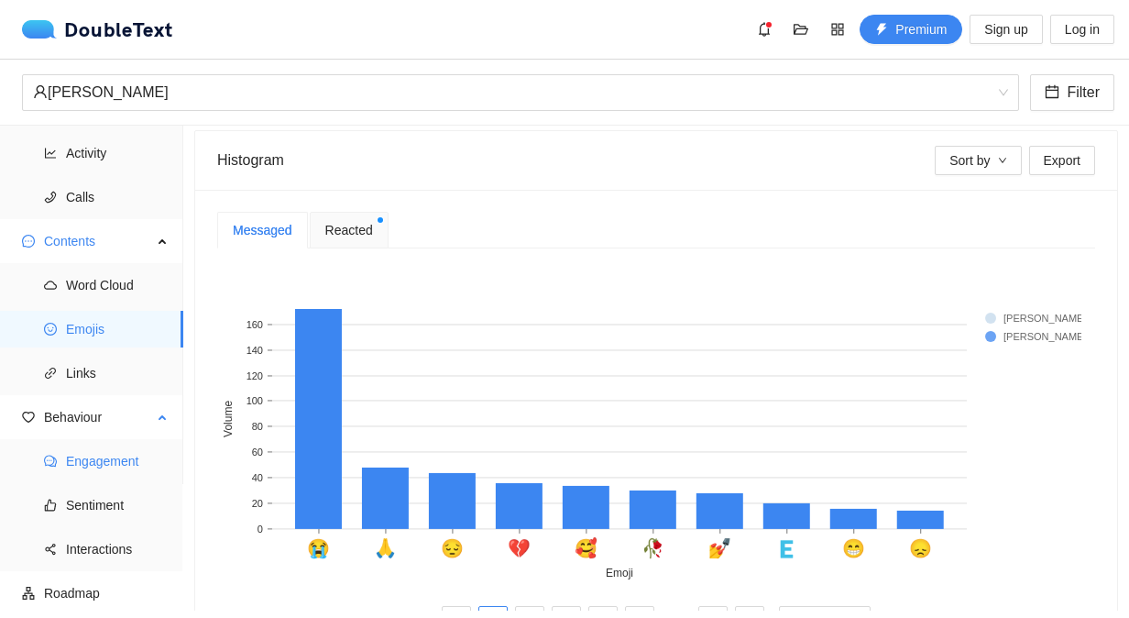
click at [88, 467] on span "Engagement" at bounding box center [117, 461] width 103 height 37
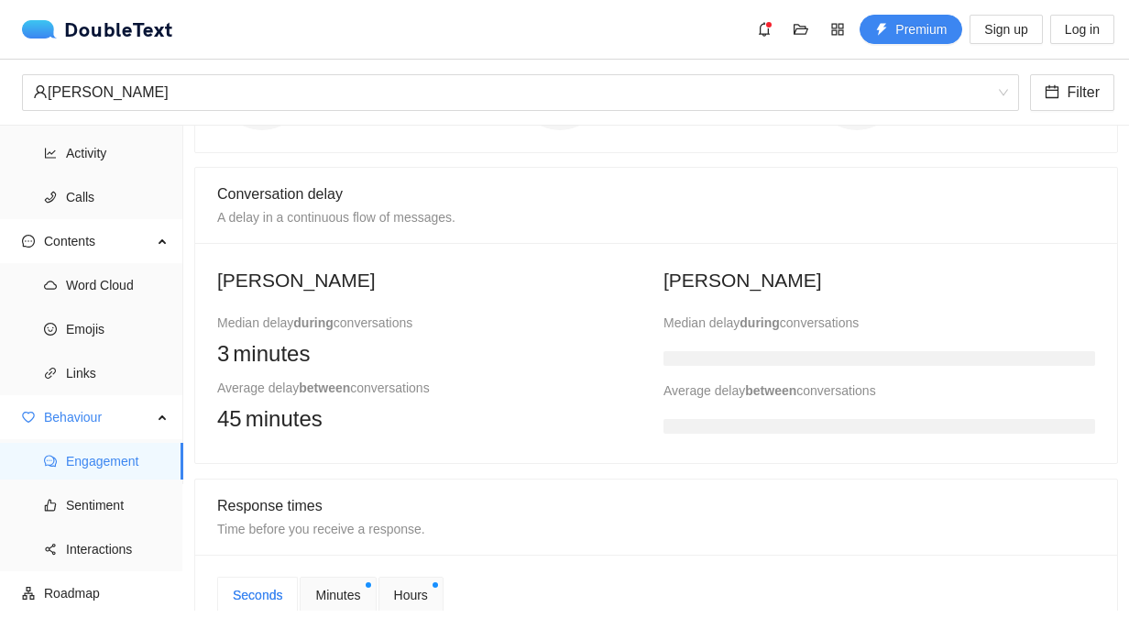
click at [723, 354] on h3 at bounding box center [880, 358] width 432 height 15
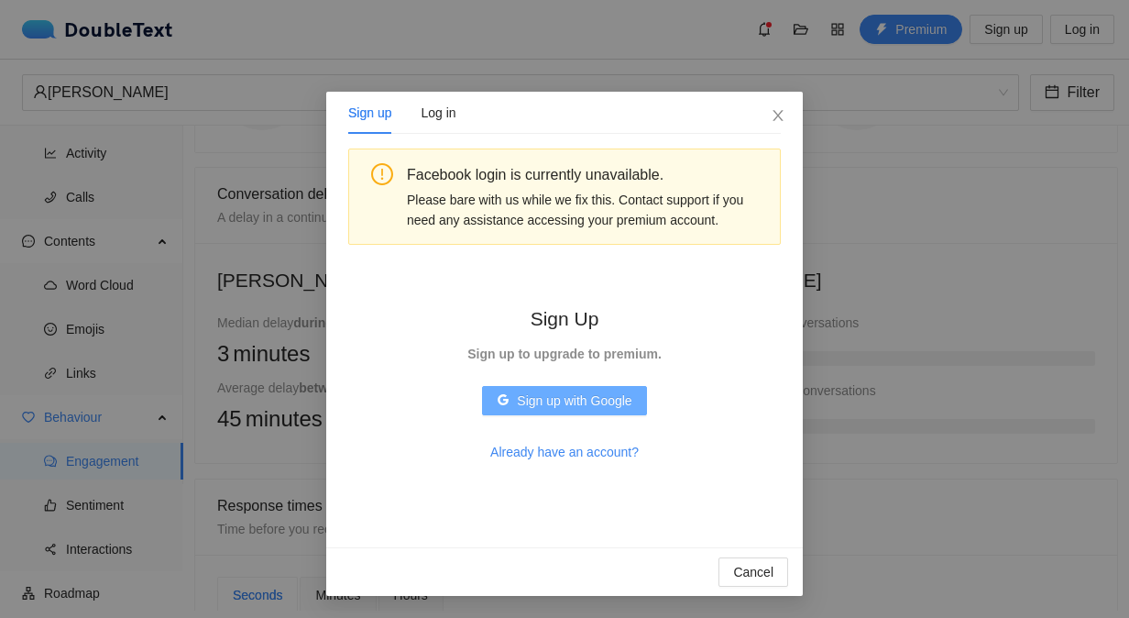
click at [594, 399] on span "Sign up with Google" at bounding box center [574, 400] width 115 height 20
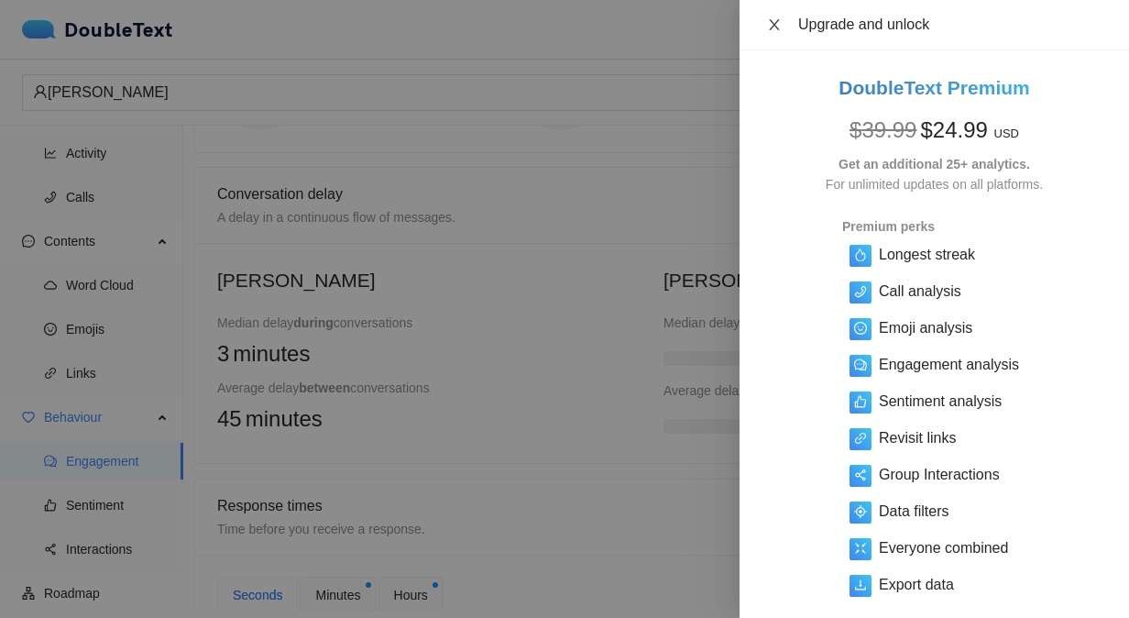
click at [774, 26] on icon "close" at bounding box center [774, 24] width 10 height 11
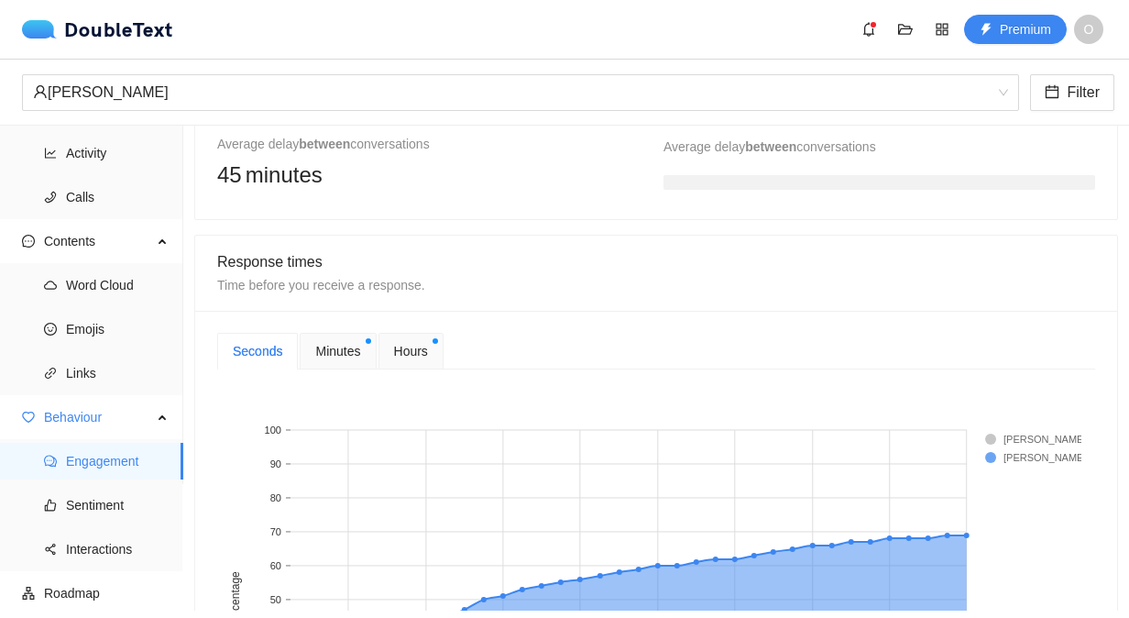
scroll to position [592, 0]
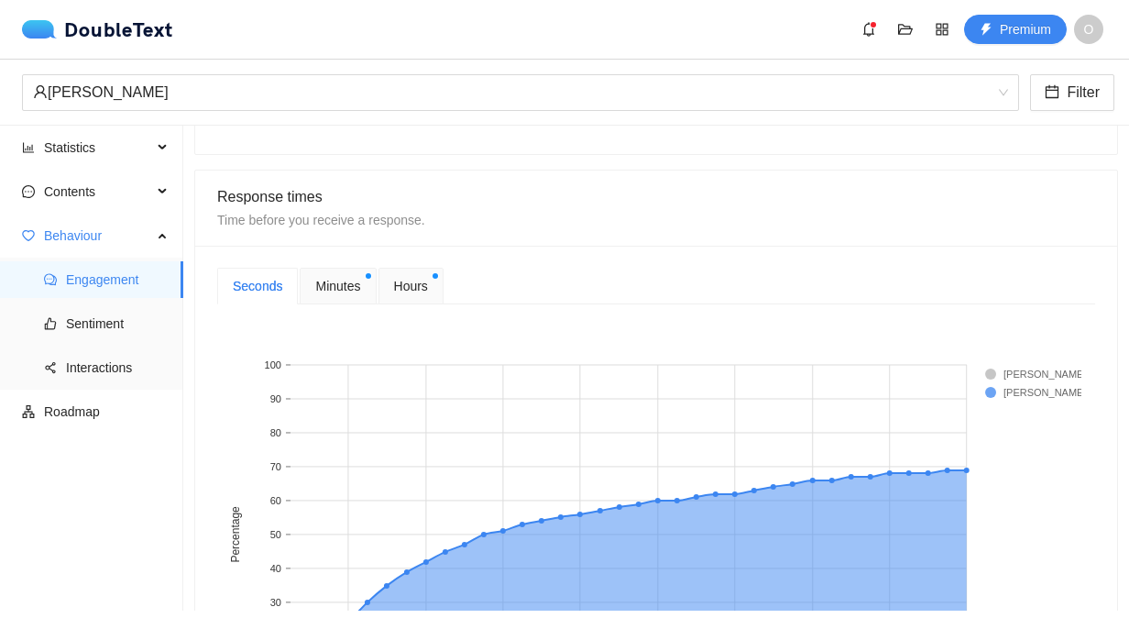
scroll to position [652, 0]
click at [394, 280] on span "Hours" at bounding box center [411, 285] width 34 height 20
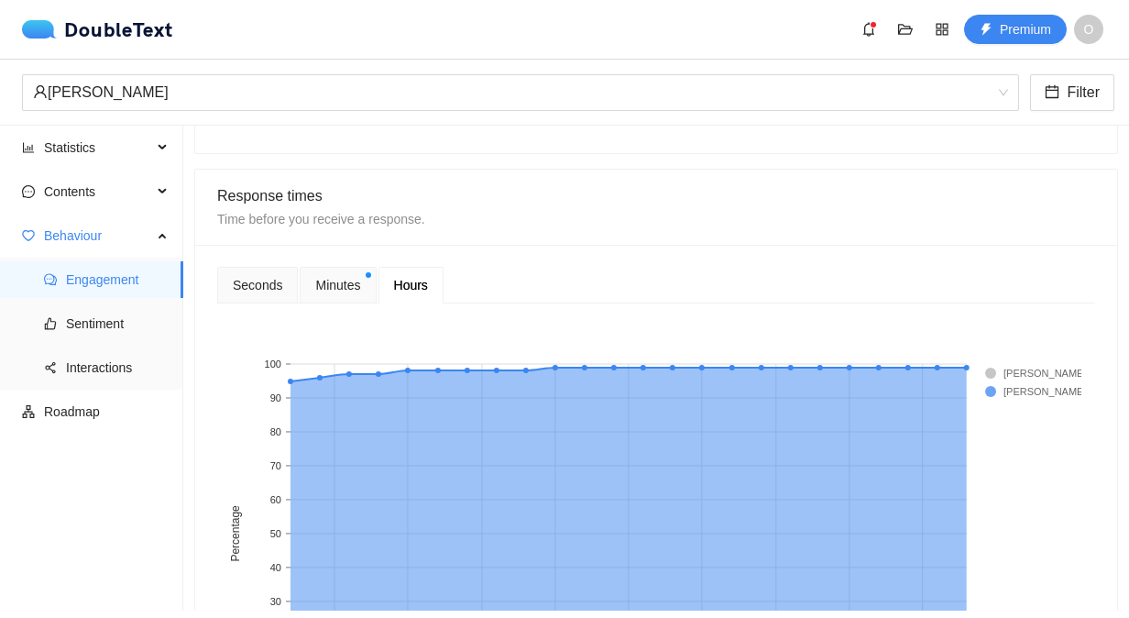
click at [319, 269] on div "Minutes" at bounding box center [338, 285] width 76 height 37
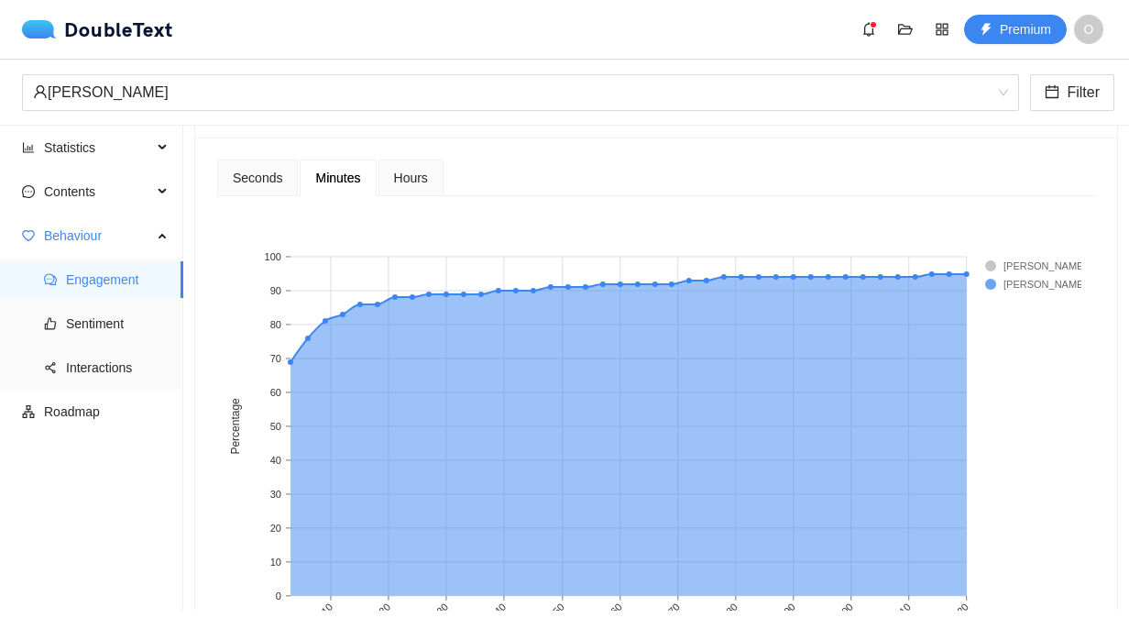
scroll to position [758, 0]
click at [430, 163] on div "Hours" at bounding box center [411, 178] width 65 height 37
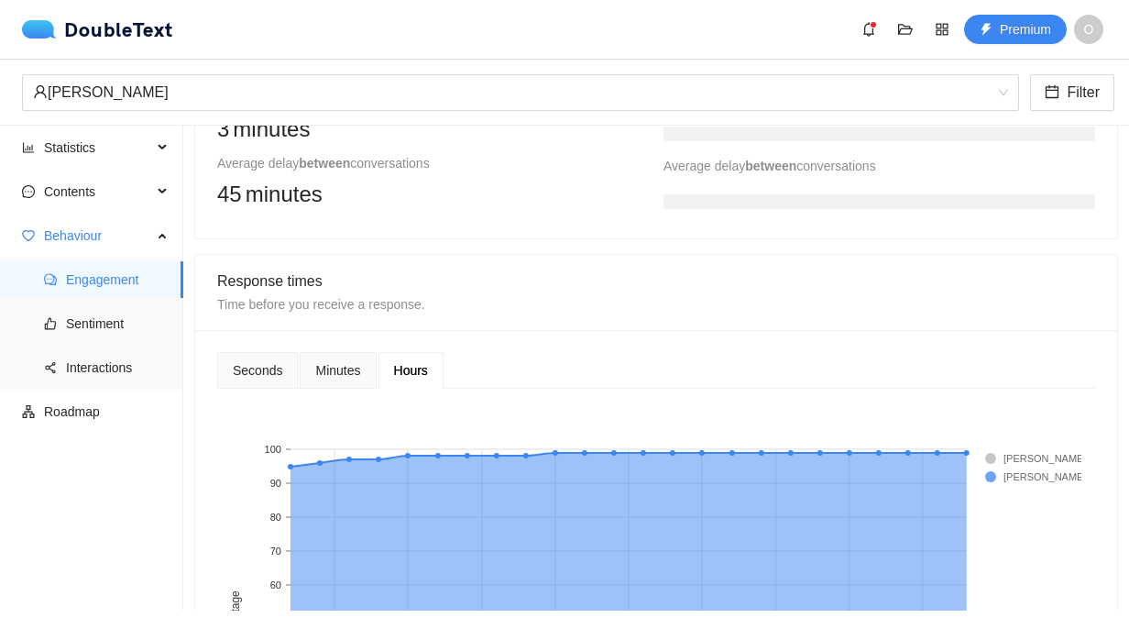
scroll to position [565, 0]
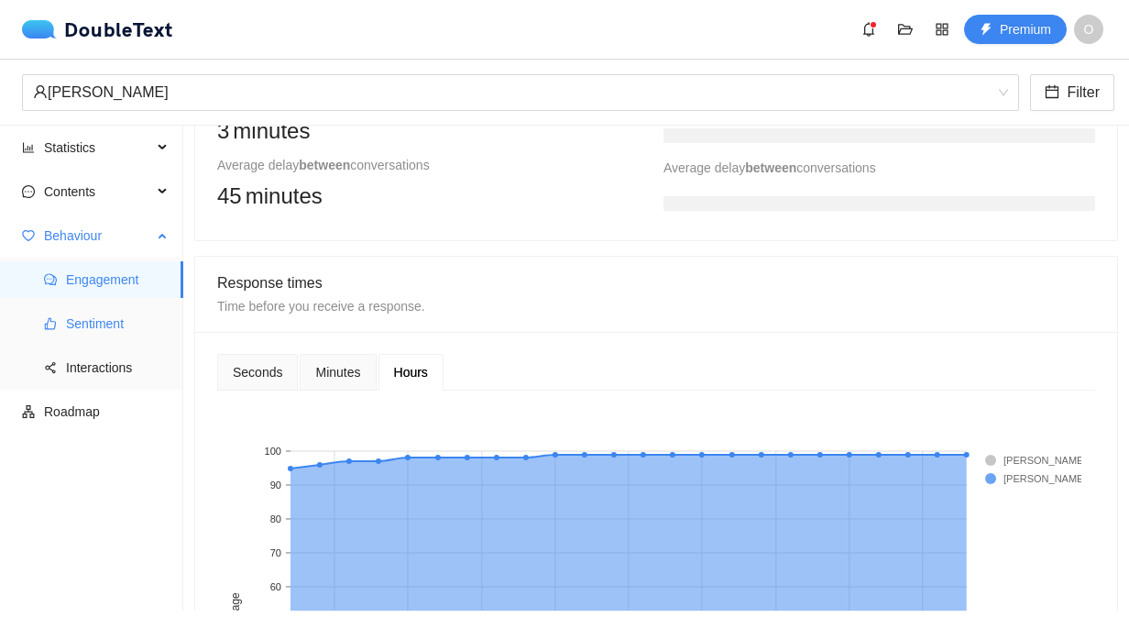
click at [105, 313] on span "Sentiment" at bounding box center [117, 323] width 103 height 37
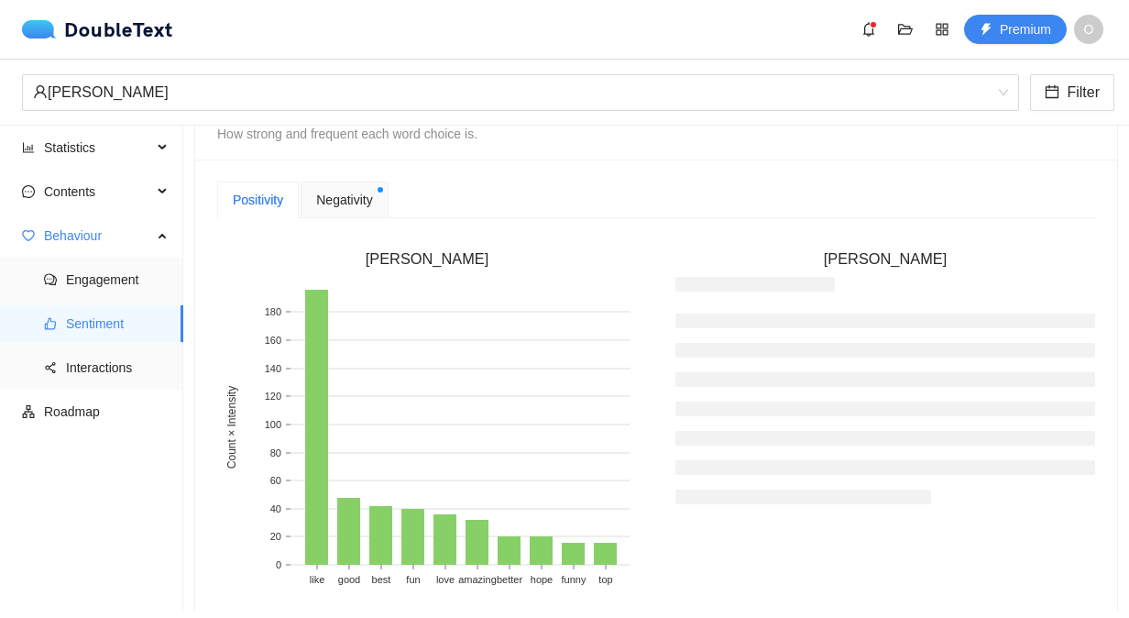
scroll to position [455, 0]
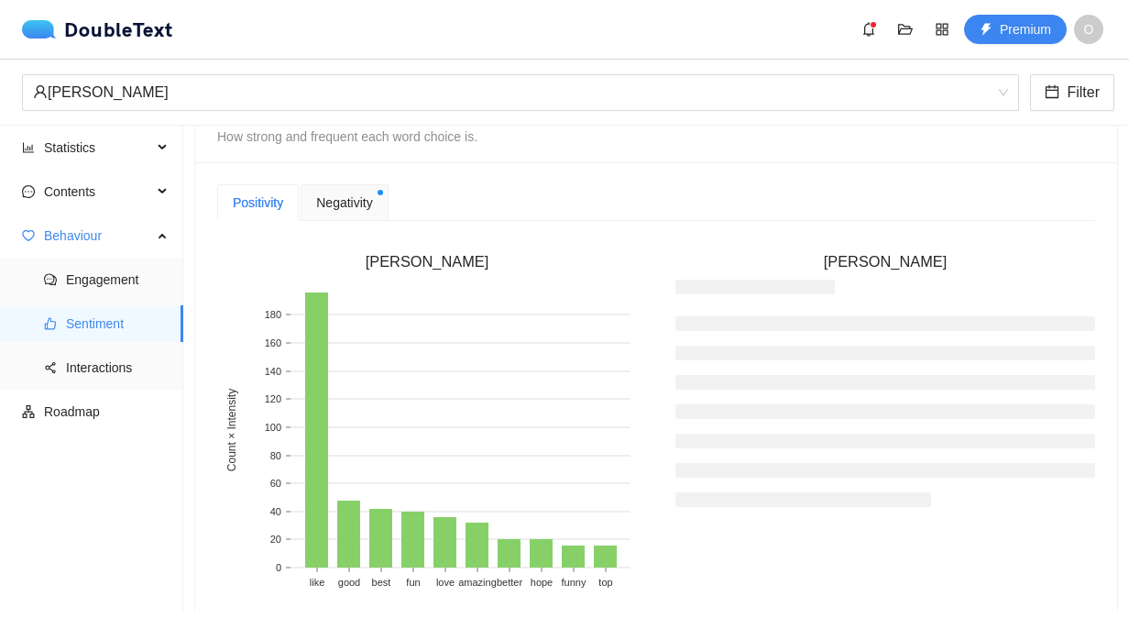
click at [332, 217] on div "Negativity" at bounding box center [344, 202] width 87 height 37
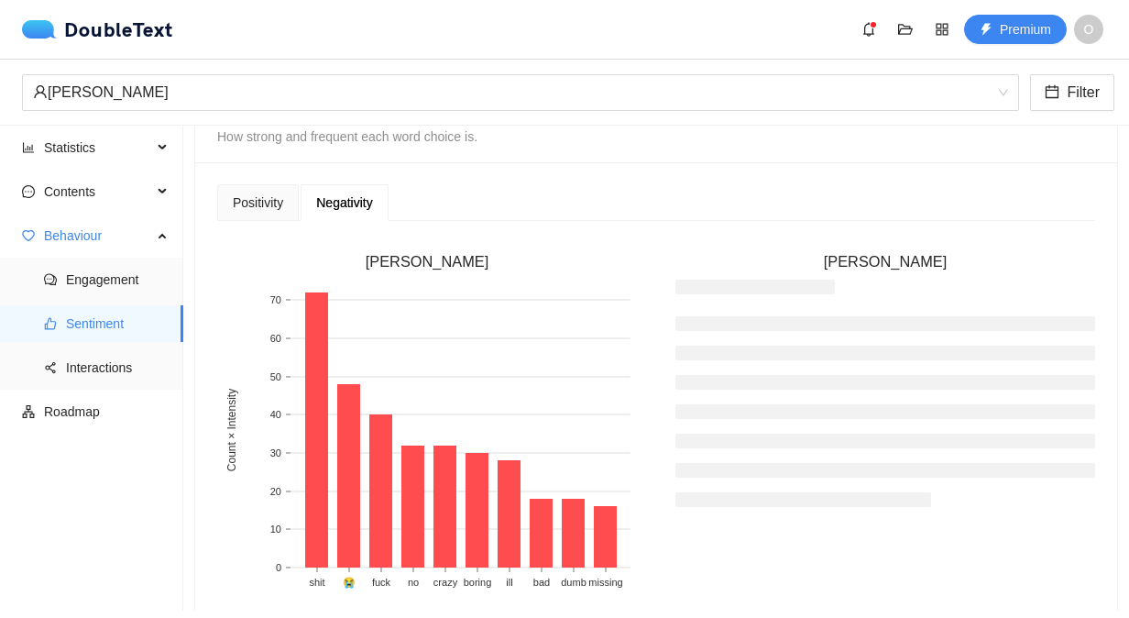
click at [843, 253] on h3 "[PERSON_NAME]" at bounding box center [885, 262] width 420 height 24
click at [1096, 73] on div "Elisabeth Tagobert Filter" at bounding box center [564, 93] width 1129 height 66
click at [1089, 90] on span "Filter" at bounding box center [1083, 92] width 33 height 23
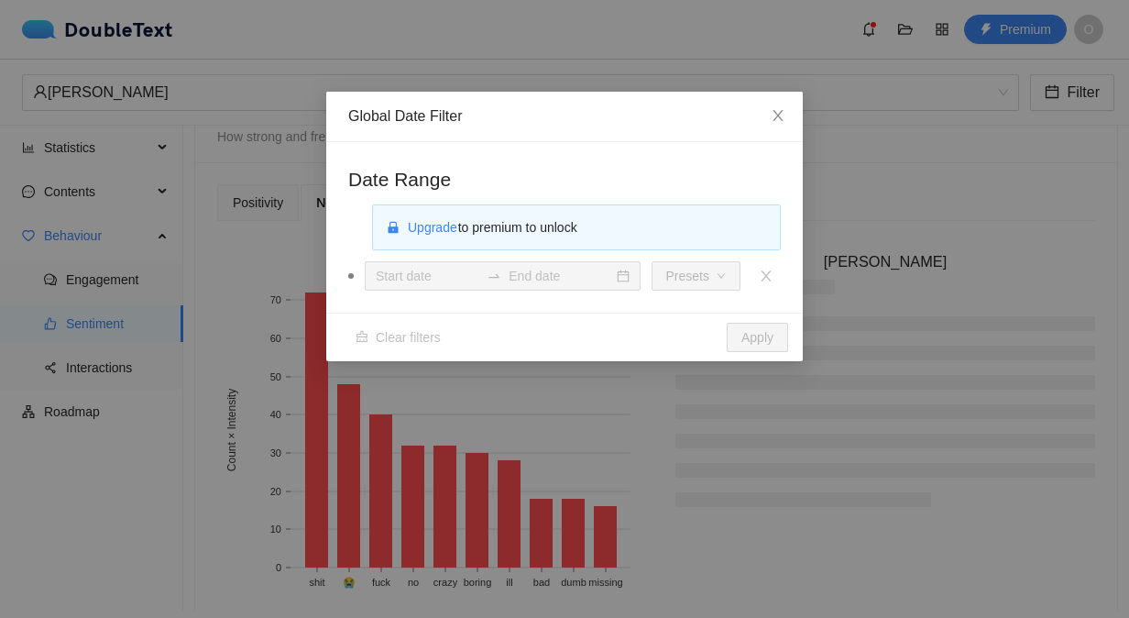
click at [956, 224] on div "Global Date Filter Date Range Upgrade to premium to unlock Presets Clear filter…" at bounding box center [564, 309] width 1129 height 618
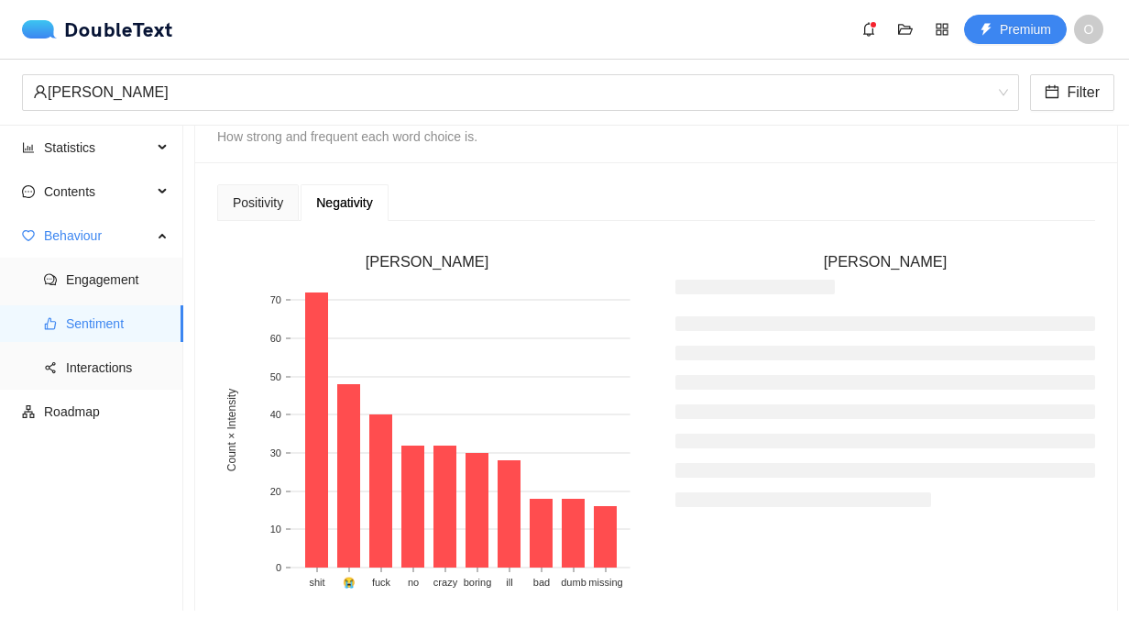
click at [1061, 69] on div "Elisabeth Tagobert Filter" at bounding box center [564, 93] width 1129 height 66
click at [1058, 86] on icon "calendar" at bounding box center [1052, 91] width 15 height 15
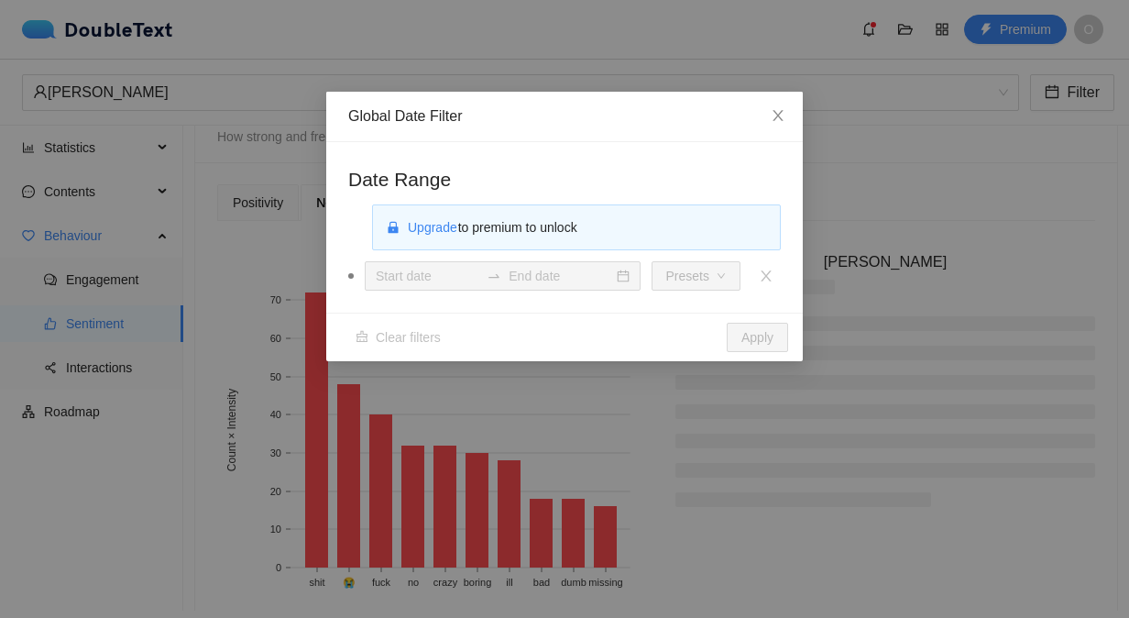
click at [651, 394] on div "Global Date Filter Date Range Upgrade to premium to unlock Presets Clear filter…" at bounding box center [564, 309] width 1129 height 618
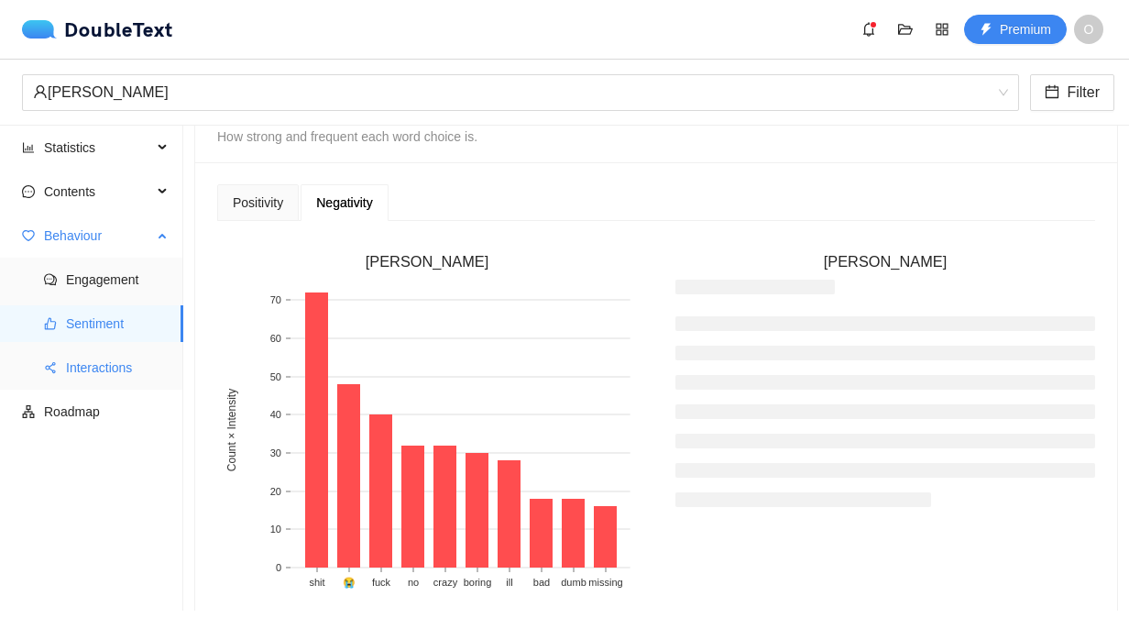
click at [72, 373] on span "Interactions" at bounding box center [117, 367] width 103 height 37
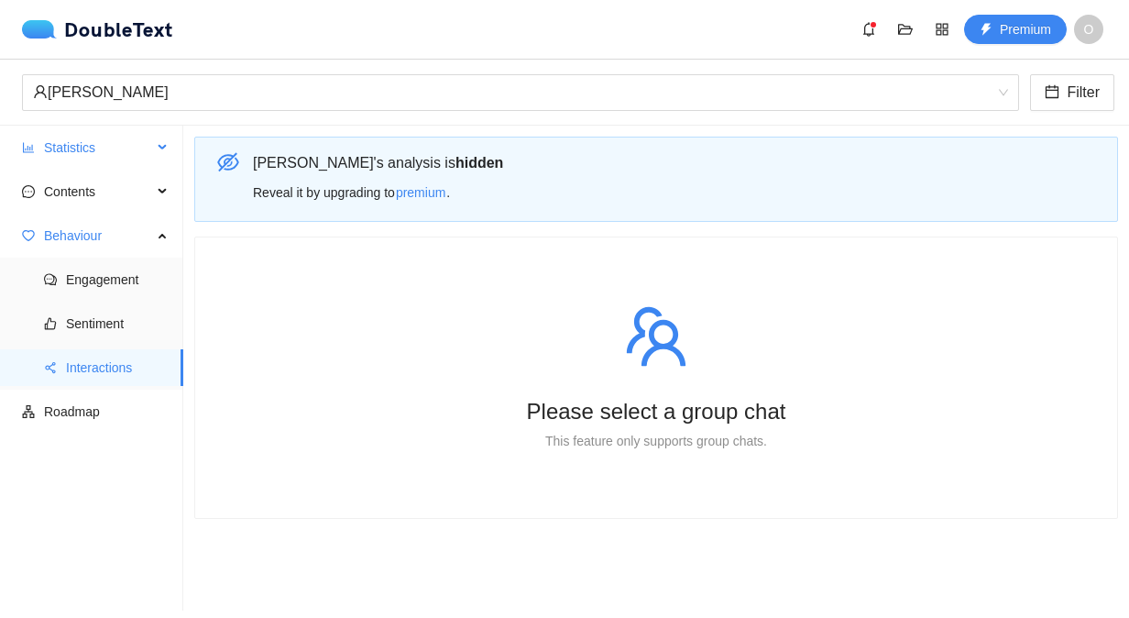
click at [84, 141] on span "Statistics" at bounding box center [98, 147] width 108 height 37
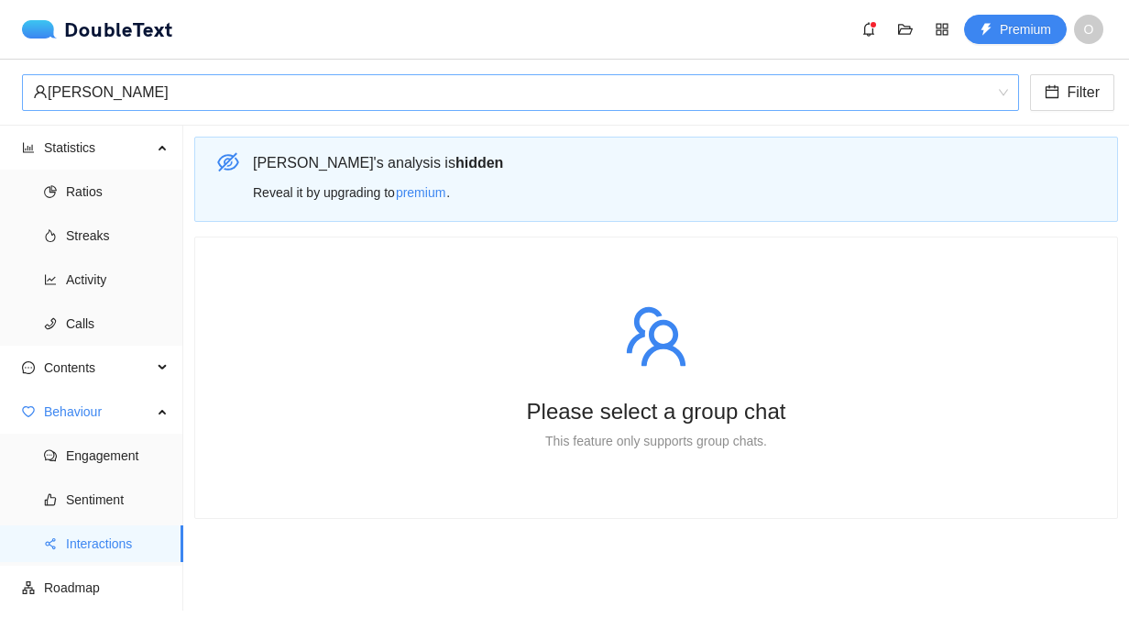
click at [229, 90] on div "[PERSON_NAME]" at bounding box center [512, 92] width 959 height 35
click at [126, 277] on span "Activity" at bounding box center [117, 279] width 103 height 37
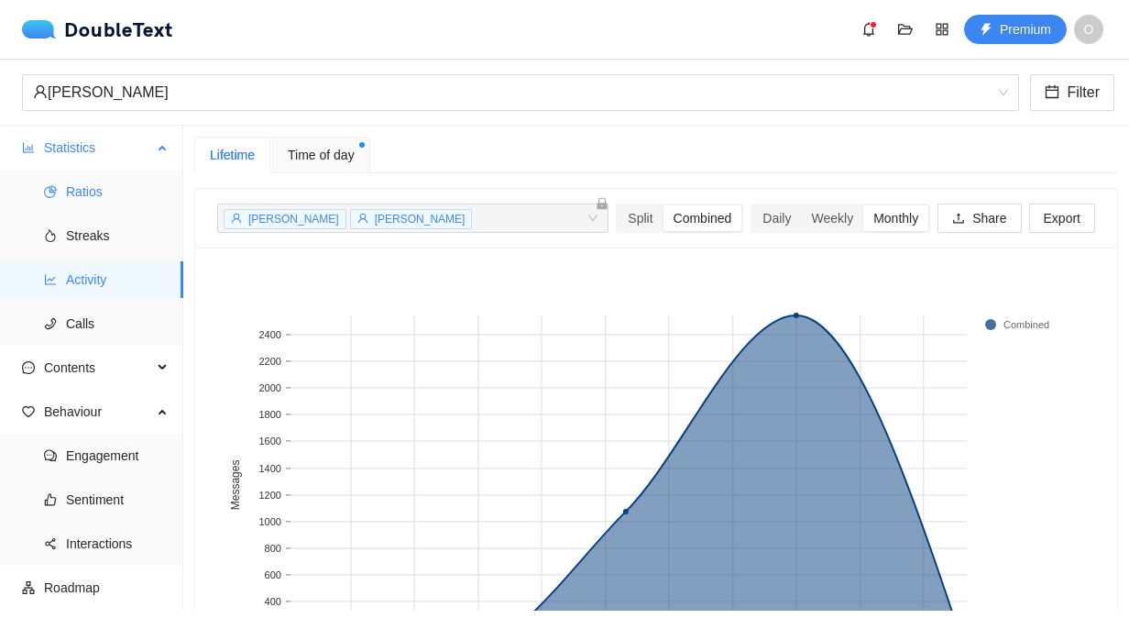
click at [108, 196] on span "Ratios" at bounding box center [117, 191] width 103 height 37
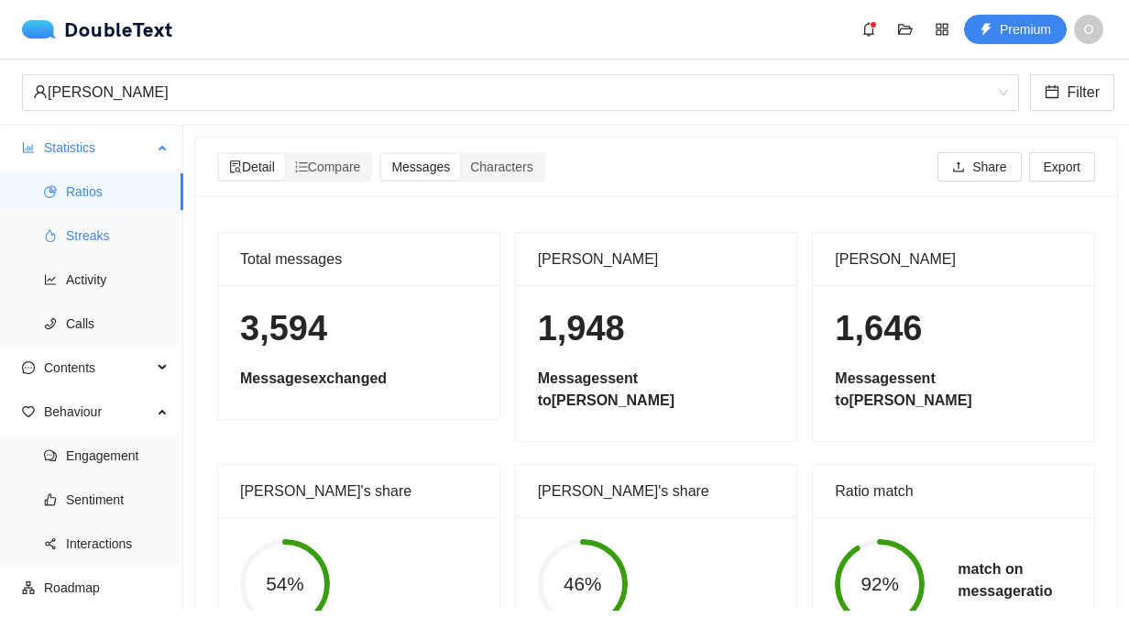
click at [99, 228] on span "Streaks" at bounding box center [117, 235] width 103 height 37
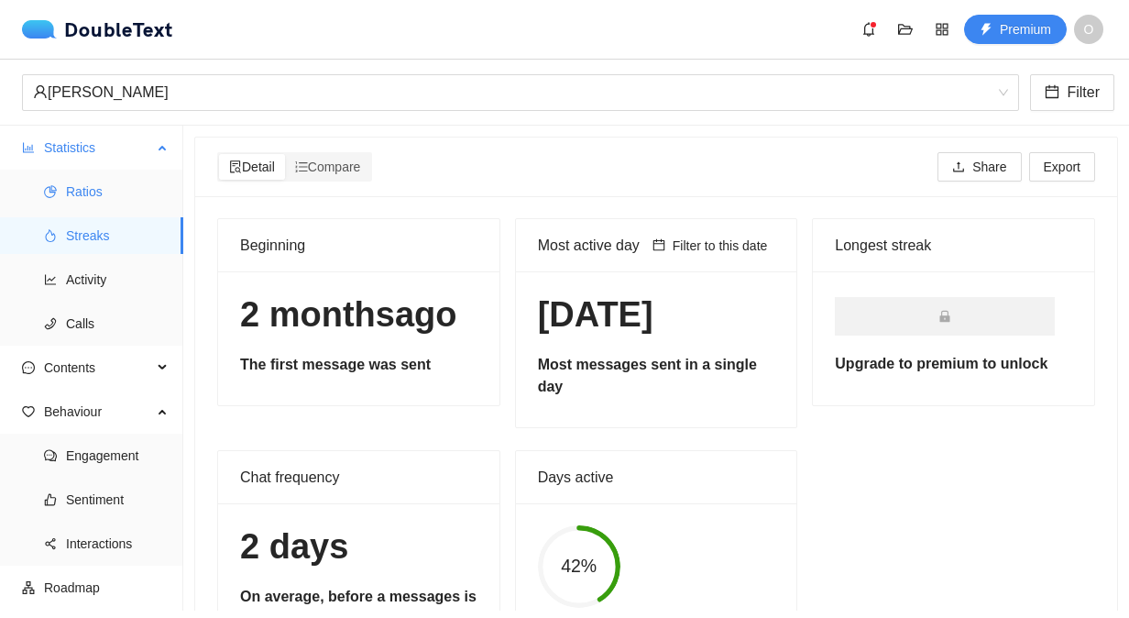
click at [99, 189] on span "Ratios" at bounding box center [117, 191] width 103 height 37
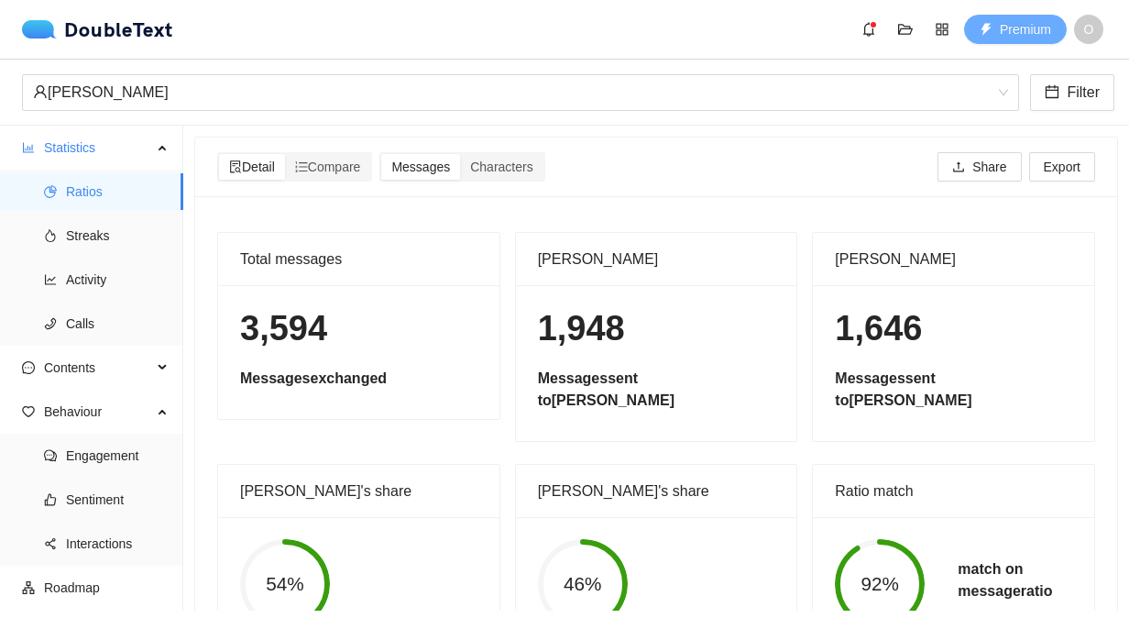
click at [1015, 35] on span "Premium" at bounding box center [1025, 29] width 51 height 20
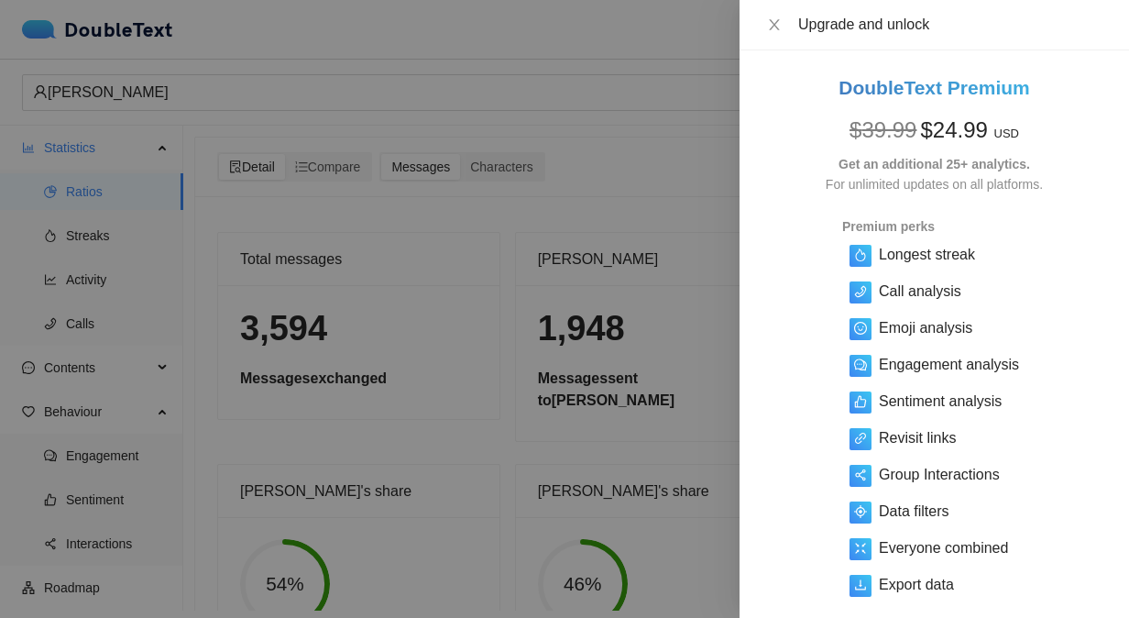
click at [688, 159] on div at bounding box center [564, 309] width 1129 height 618
